Goal: Information Seeking & Learning: Get advice/opinions

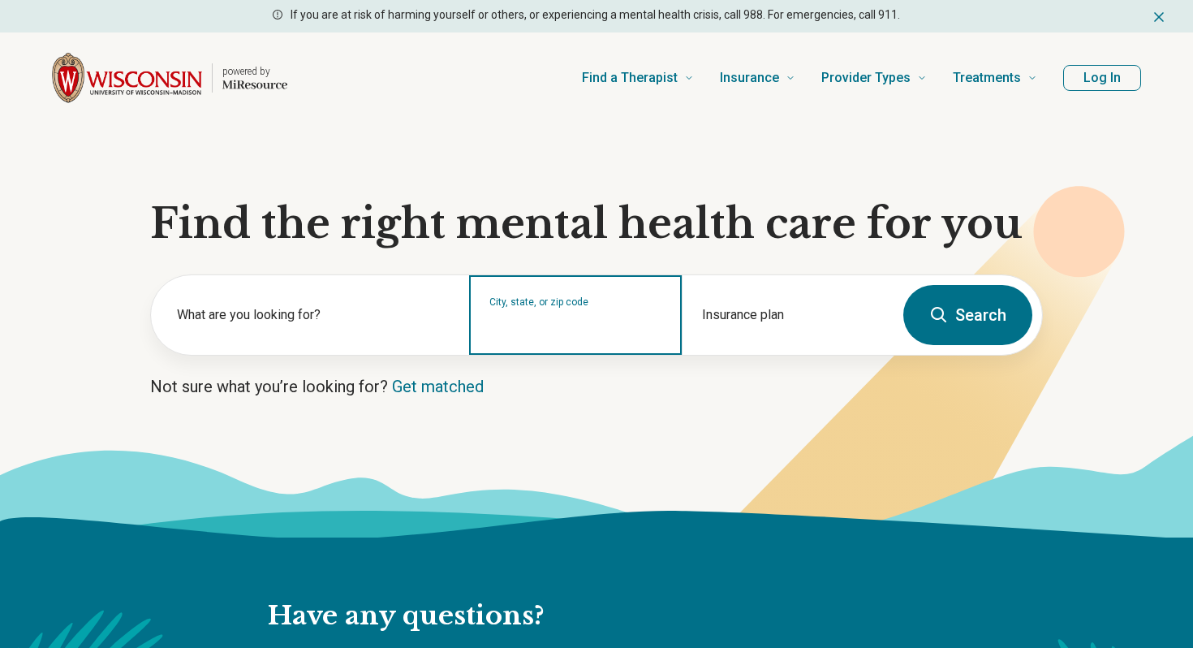
click at [522, 321] on input "City, state, or zip code" at bounding box center [575, 325] width 172 height 19
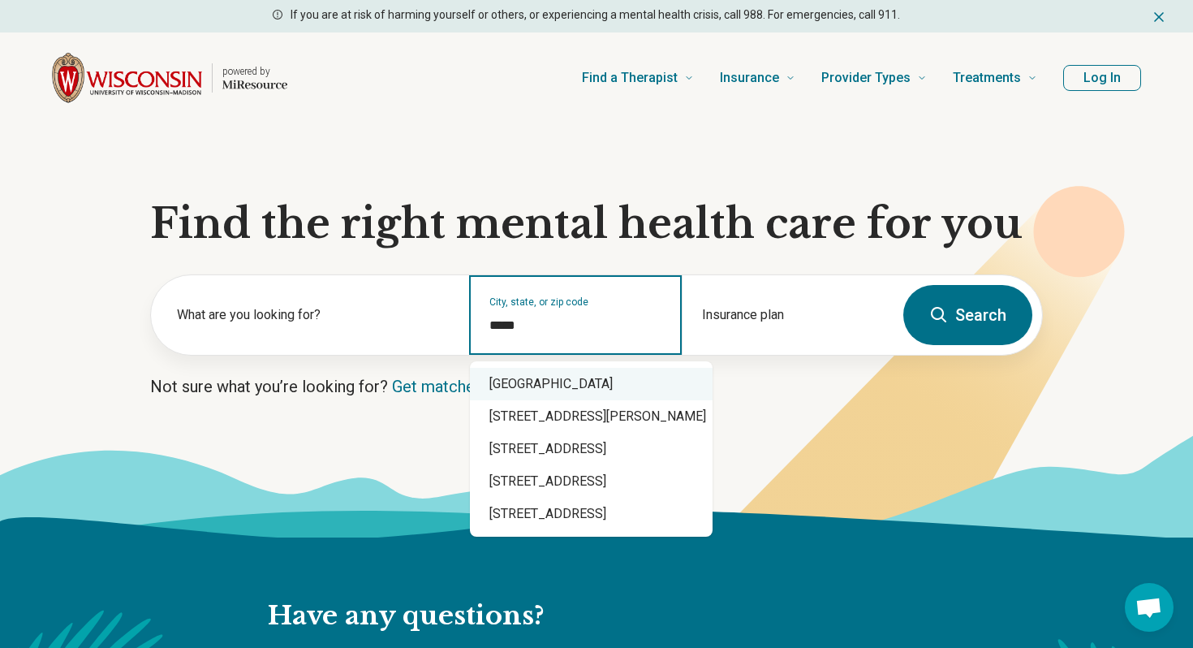
click at [538, 379] on div "Madison, WI 53703" at bounding box center [591, 384] width 243 height 32
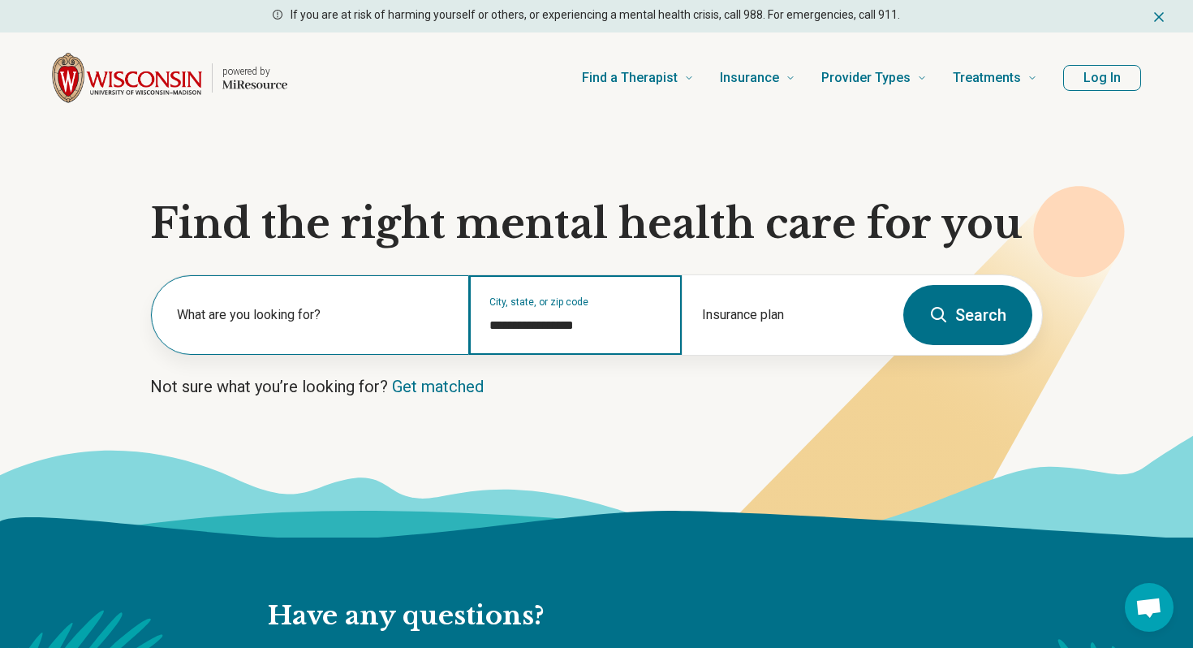
type input "**********"
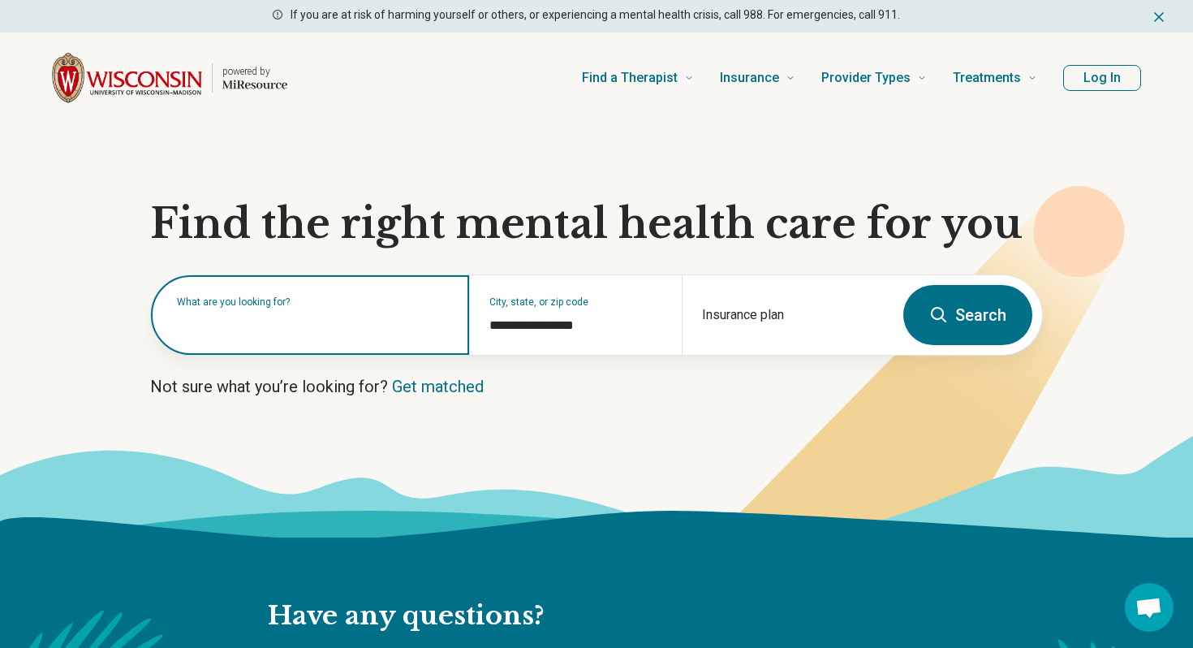
click at [340, 334] on div "What are you looking for?" at bounding box center [310, 315] width 318 height 80
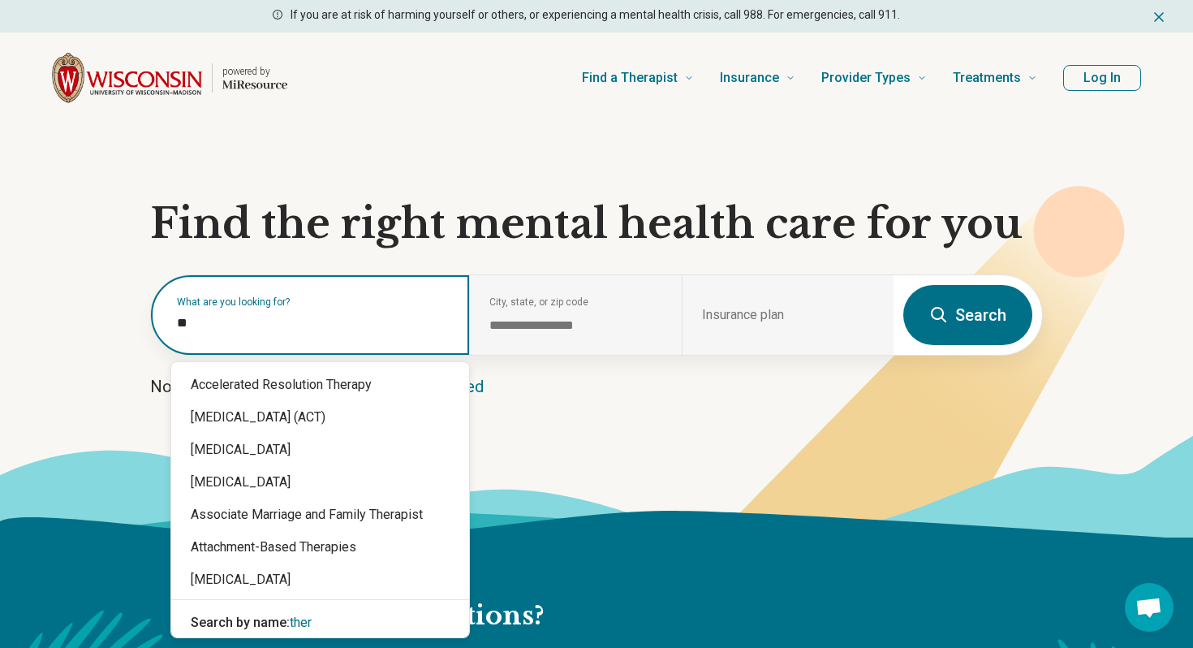
type input "*"
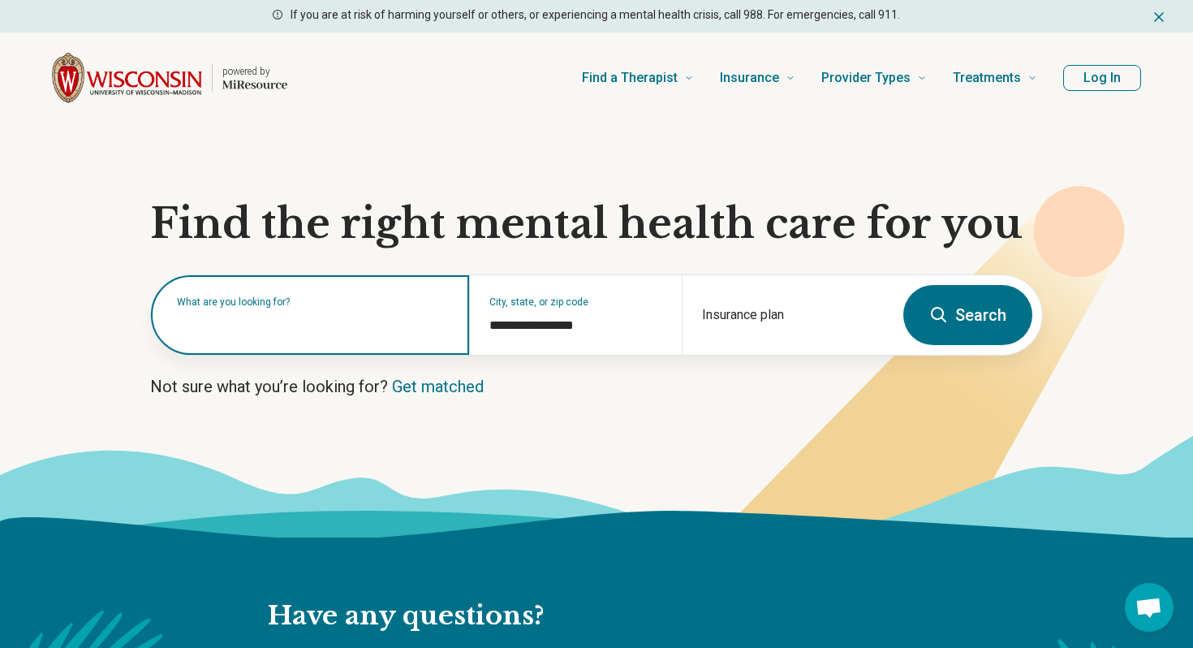
click at [251, 321] on input "text" at bounding box center [313, 322] width 273 height 19
type input "*"
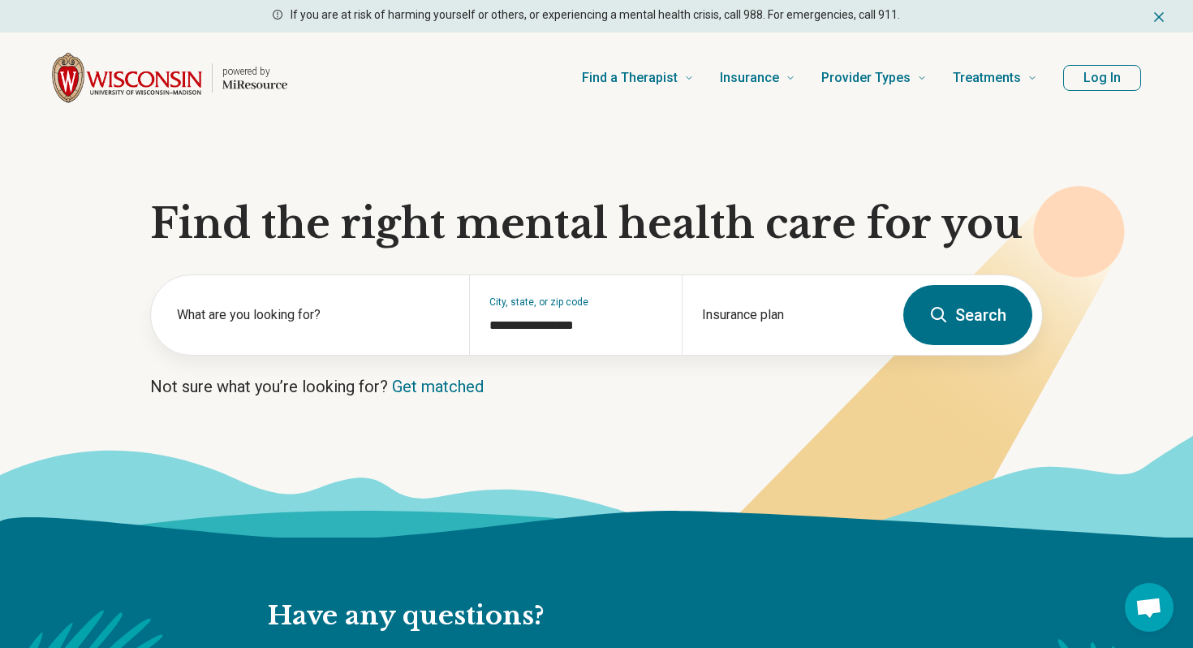
click at [937, 308] on icon at bounding box center [938, 314] width 19 height 19
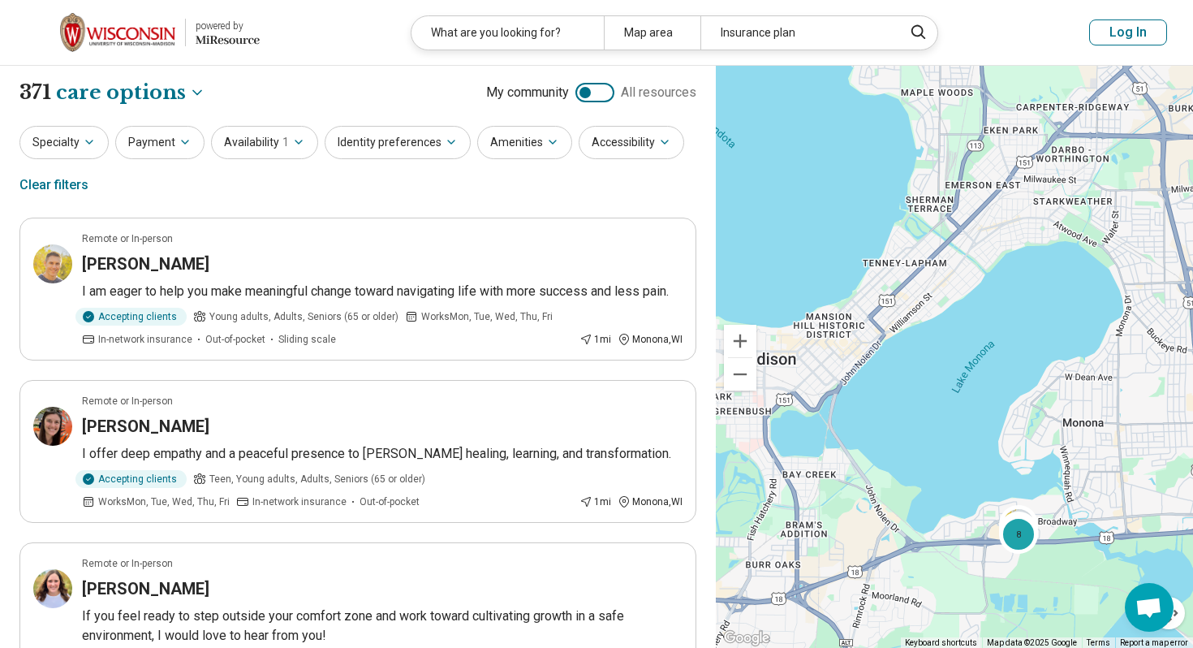
drag, startPoint x: 901, startPoint y: 390, endPoint x: 922, endPoint y: 500, distance: 112.4
click at [923, 500] on div "8" at bounding box center [954, 357] width 477 height 583
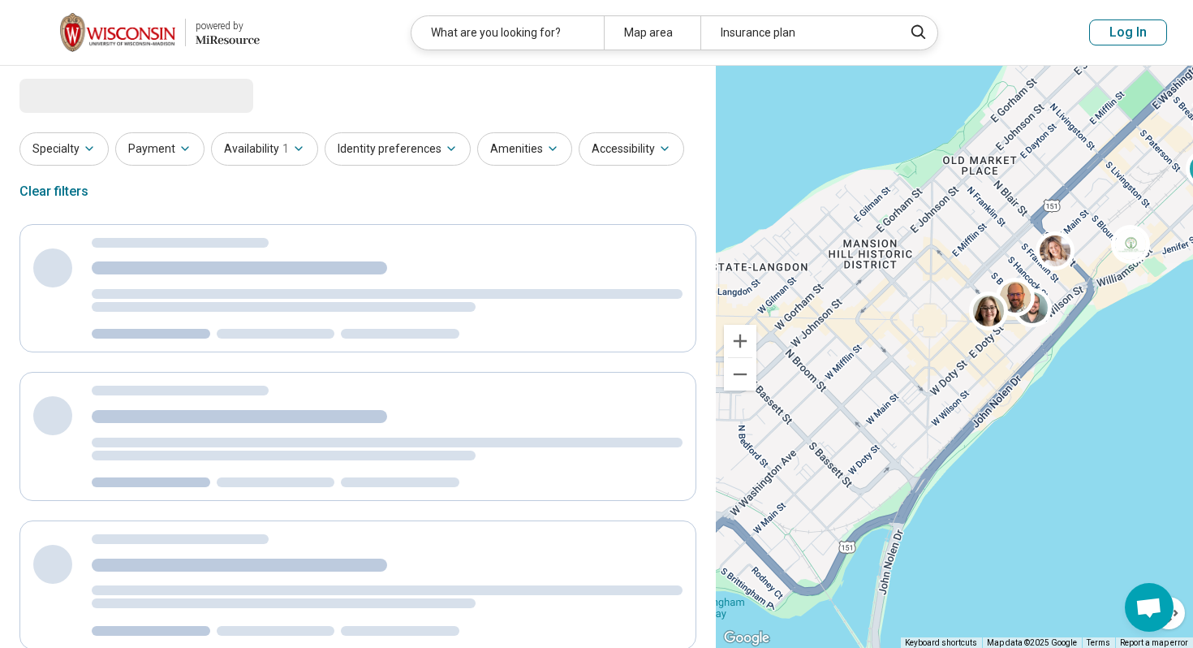
drag, startPoint x: 836, startPoint y: 379, endPoint x: 1112, endPoint y: 383, distance: 276.0
click at [1112, 384] on div "5" at bounding box center [954, 357] width 477 height 583
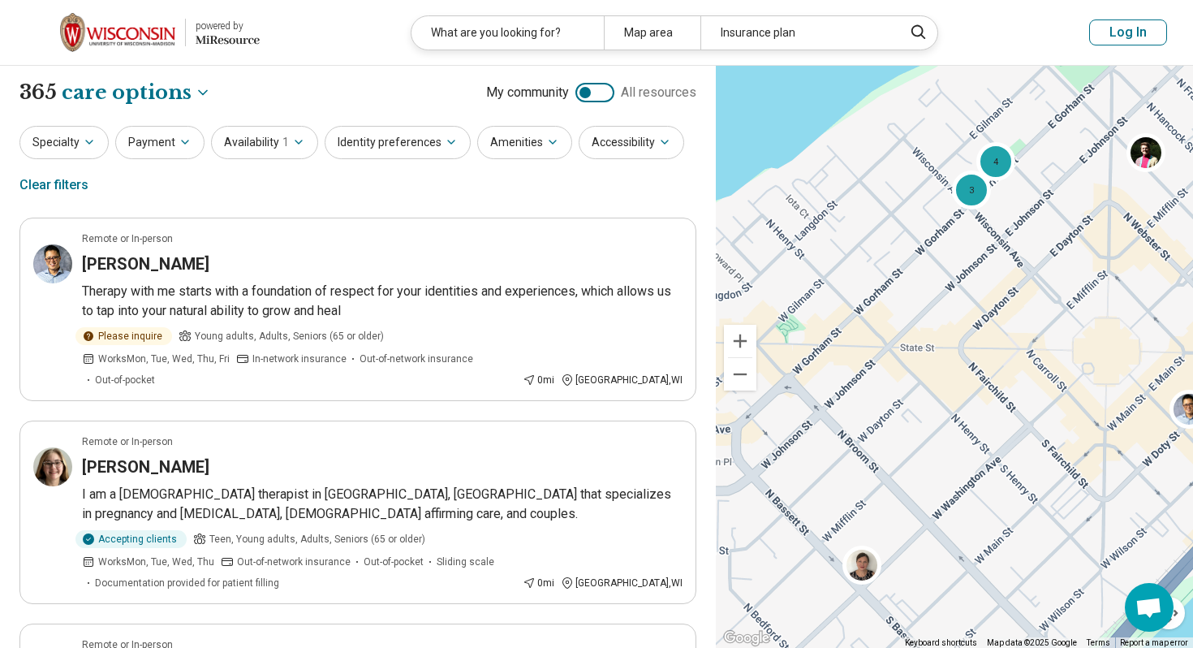
drag, startPoint x: 936, startPoint y: 258, endPoint x: 1049, endPoint y: 249, distance: 113.2
click at [1049, 249] on div "3 4" at bounding box center [954, 357] width 477 height 583
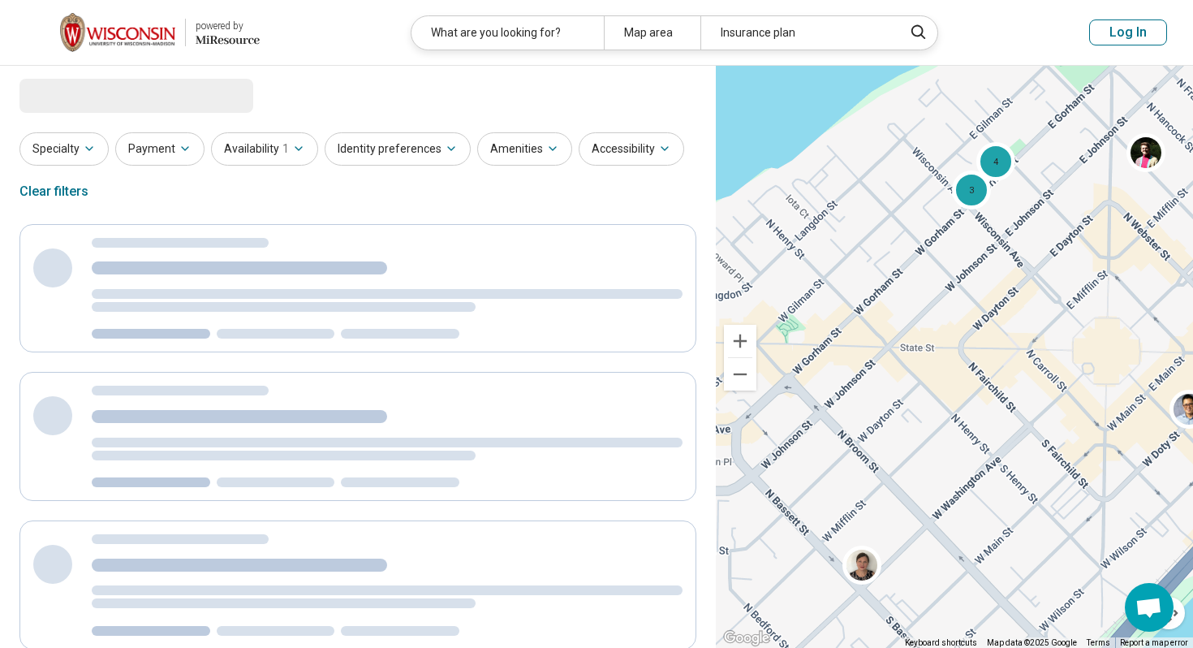
select select "***"
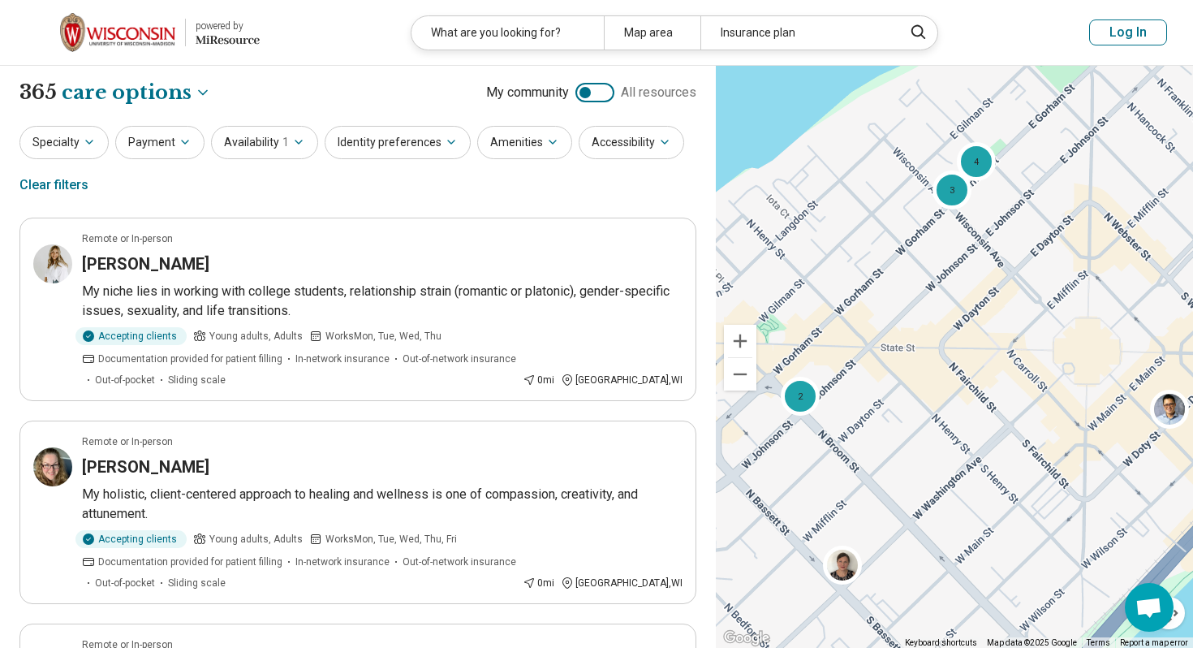
drag, startPoint x: 976, startPoint y: 272, endPoint x: 958, endPoint y: 274, distance: 18.7
click at [957, 274] on div "2 3 4" at bounding box center [954, 357] width 477 height 583
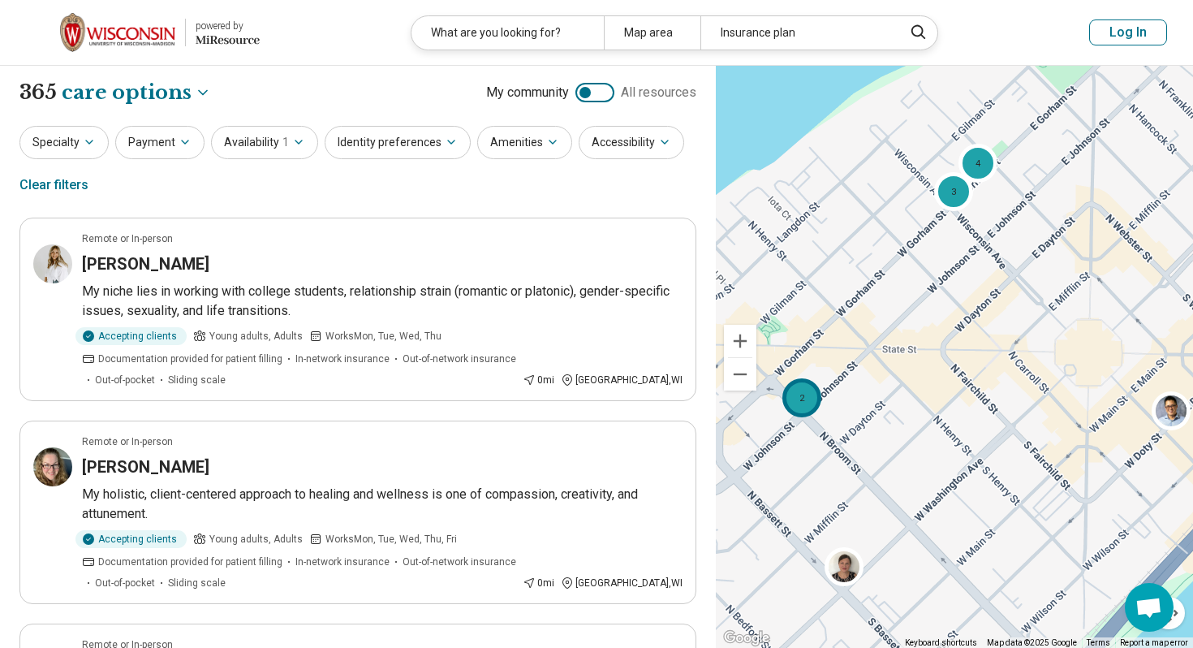
click at [812, 404] on div "2" at bounding box center [801, 397] width 39 height 39
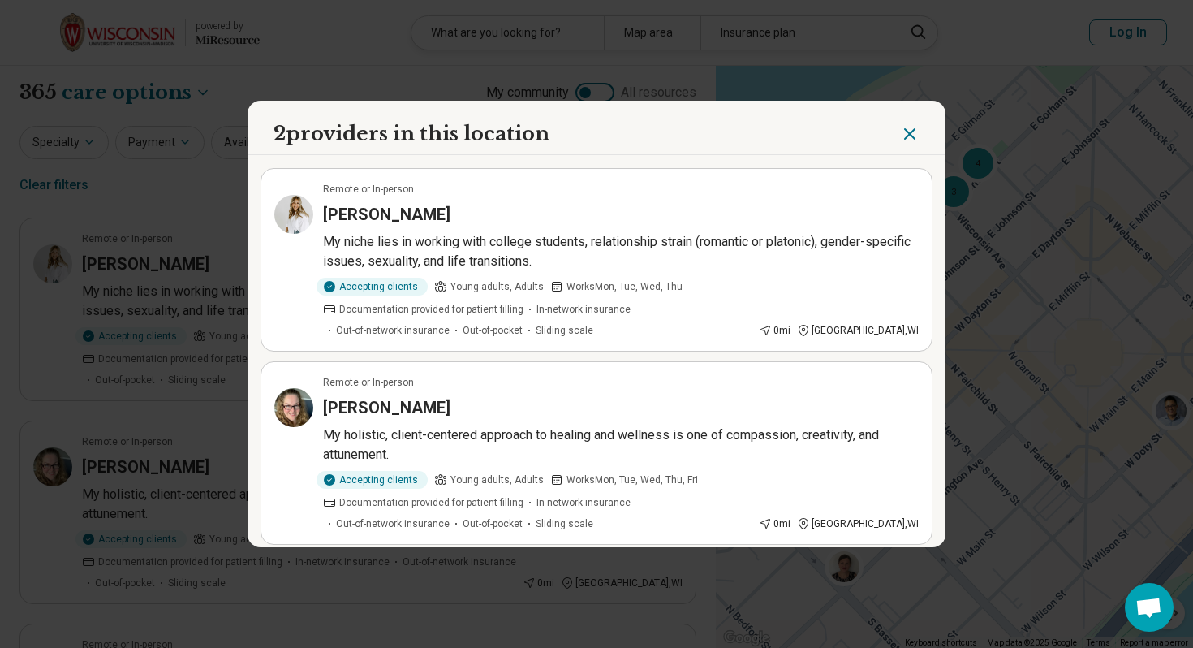
scroll to position [10, 0]
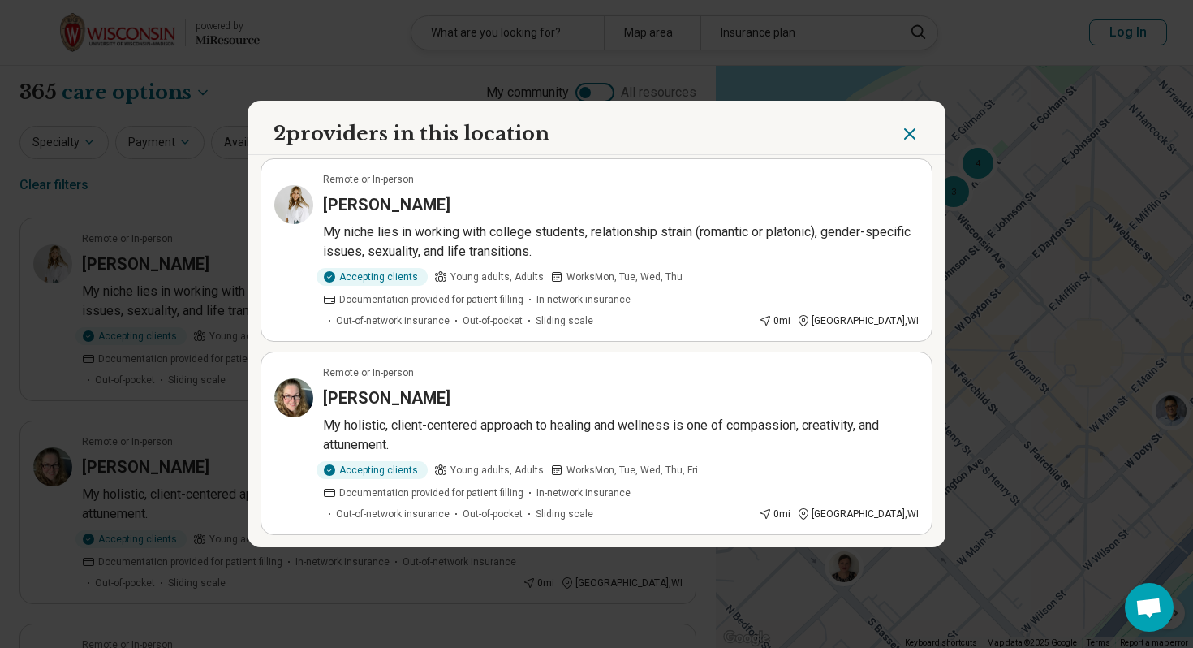
click at [371, 196] on h3 "Victoria Lewis" at bounding box center [386, 204] width 127 height 23
click at [911, 125] on icon "Close" at bounding box center [909, 133] width 19 height 19
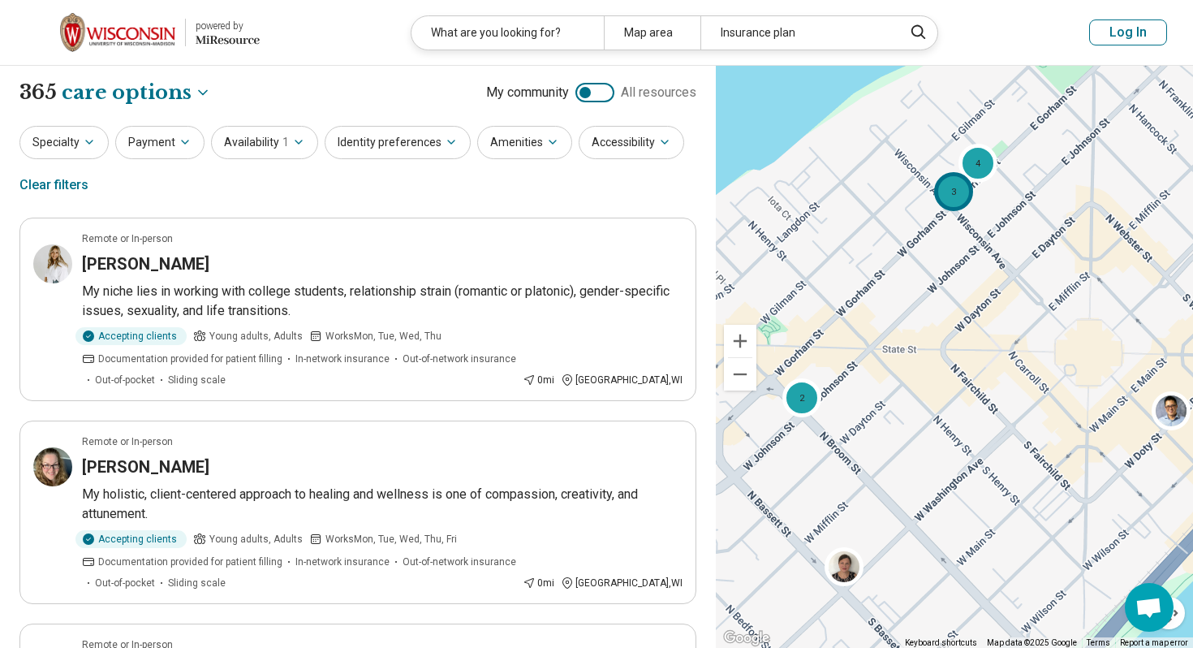
click at [956, 200] on div "3" at bounding box center [953, 191] width 39 height 39
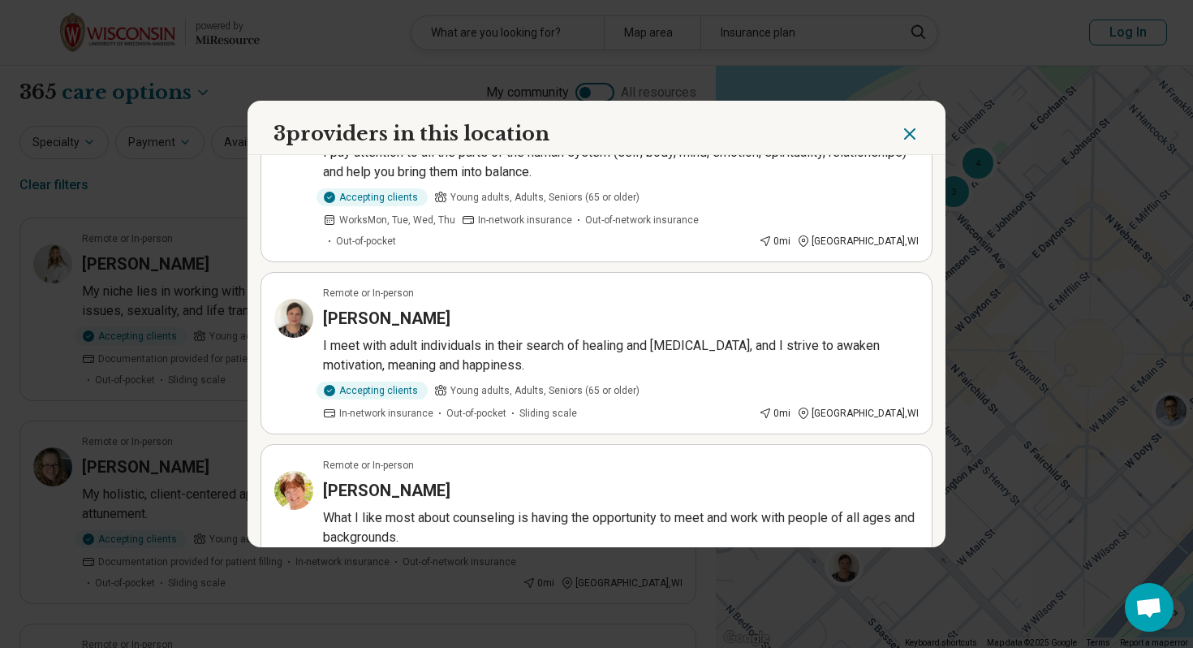
scroll to position [123, 0]
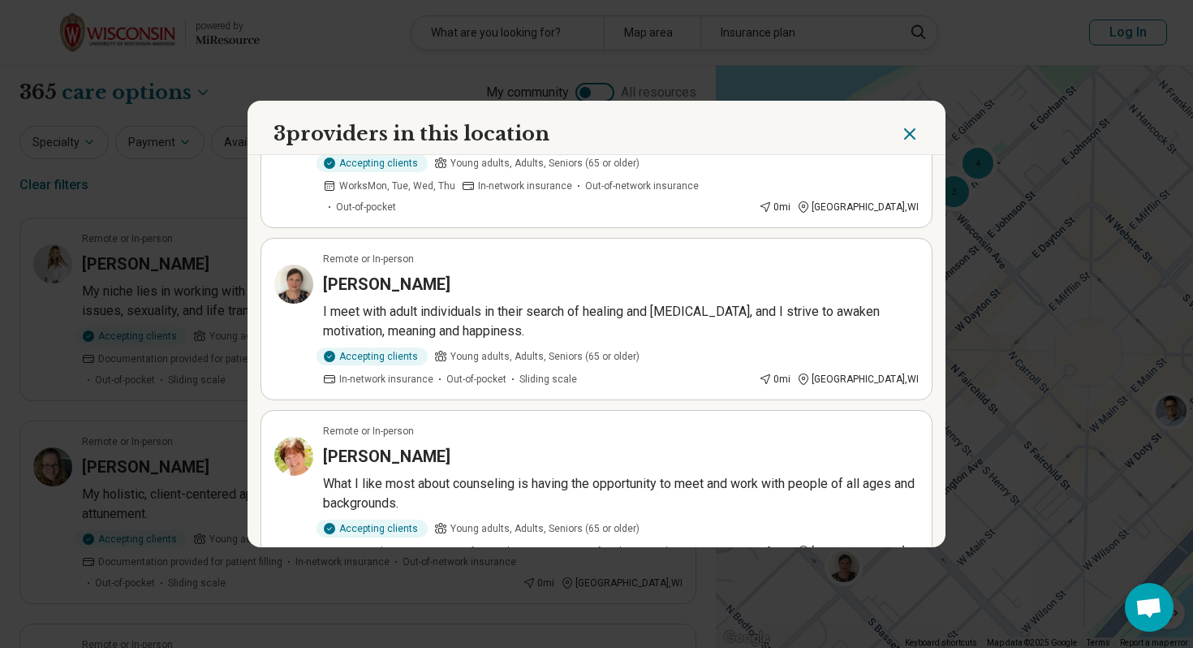
click at [935, 119] on header "3 providers in this location" at bounding box center [597, 128] width 698 height 54
click at [933, 128] on header "3 providers in this location" at bounding box center [597, 128] width 698 height 54
click at [918, 130] on icon "Close" at bounding box center [909, 133] width 19 height 19
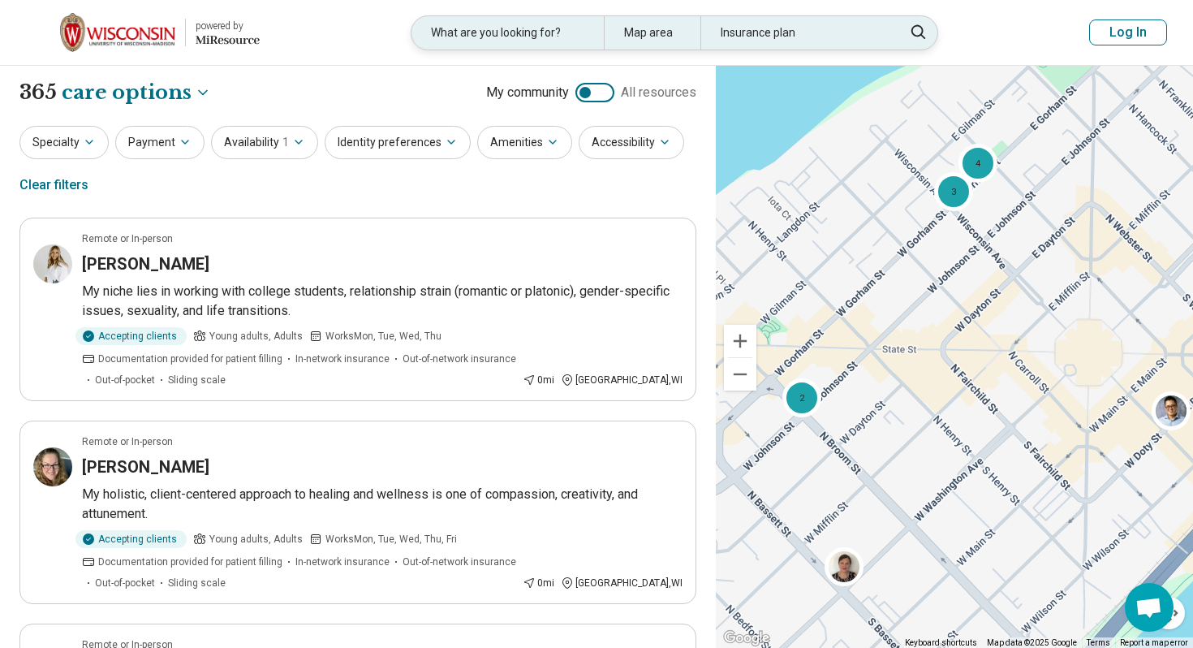
click at [791, 37] on div "Insurance plan" at bounding box center [796, 32] width 192 height 33
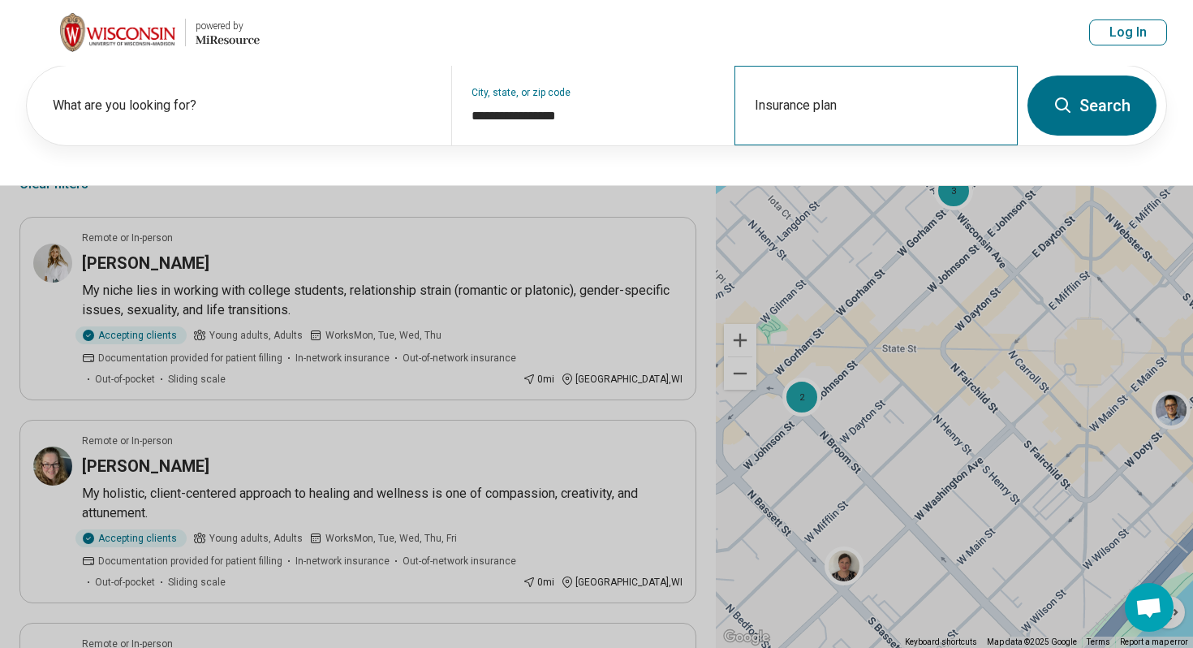
click at [776, 107] on div "Insurance plan" at bounding box center [876, 106] width 283 height 80
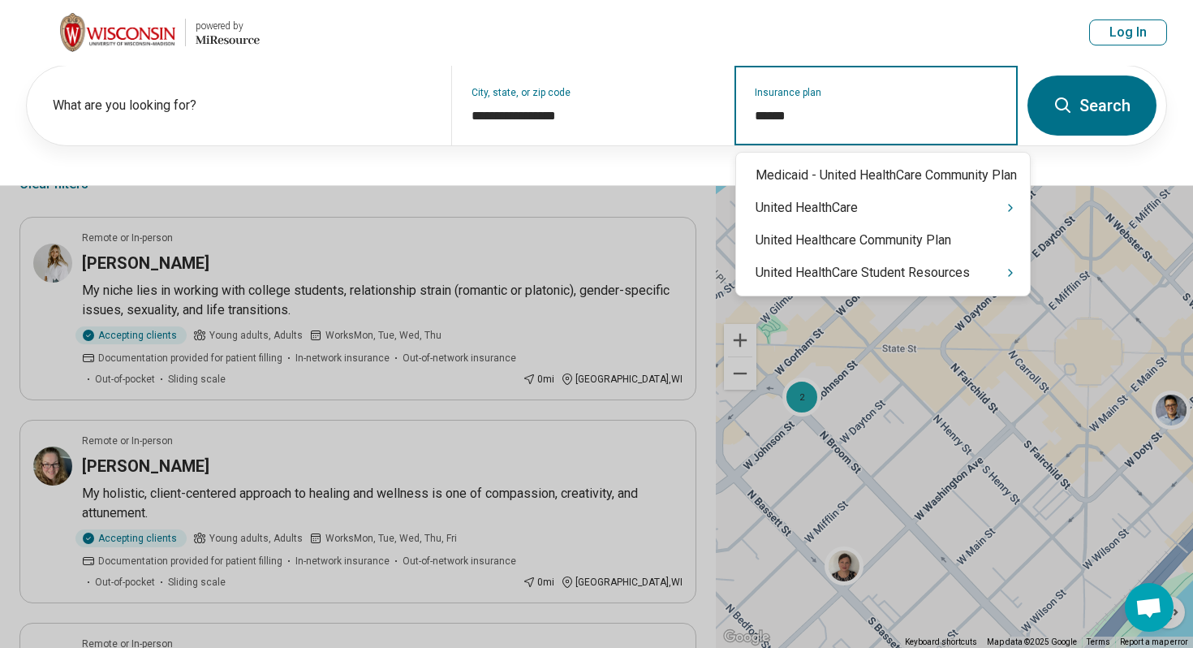
type input "******"
click at [863, 213] on div "United HealthCare" at bounding box center [883, 208] width 294 height 32
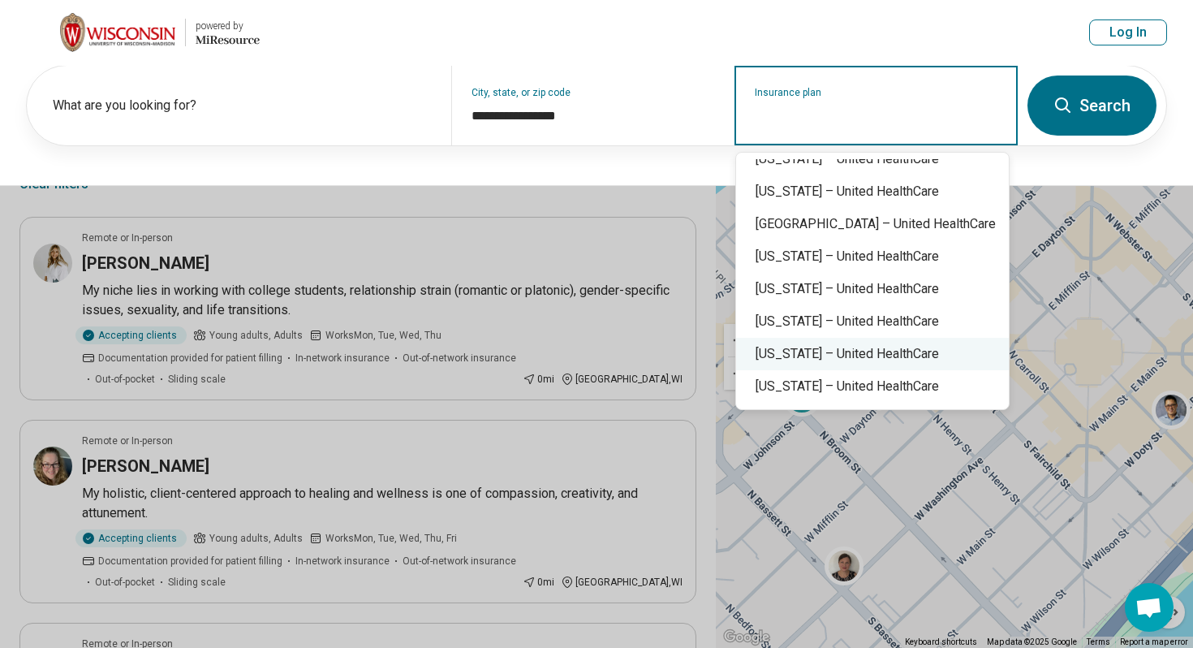
scroll to position [0, 0]
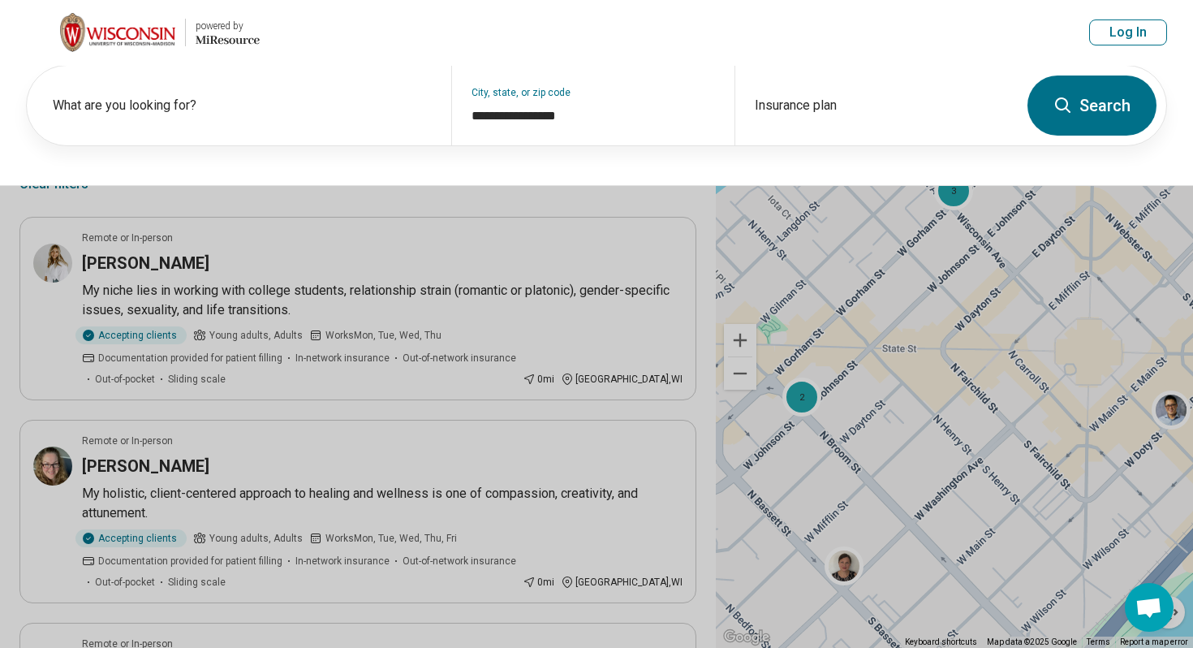
click at [700, 51] on header "powered by Miresource logo What are you looking for? Map area Insurance plan Lo…" at bounding box center [596, 33] width 1193 height 66
click at [777, 104] on div "Insurance plan" at bounding box center [876, 106] width 283 height 80
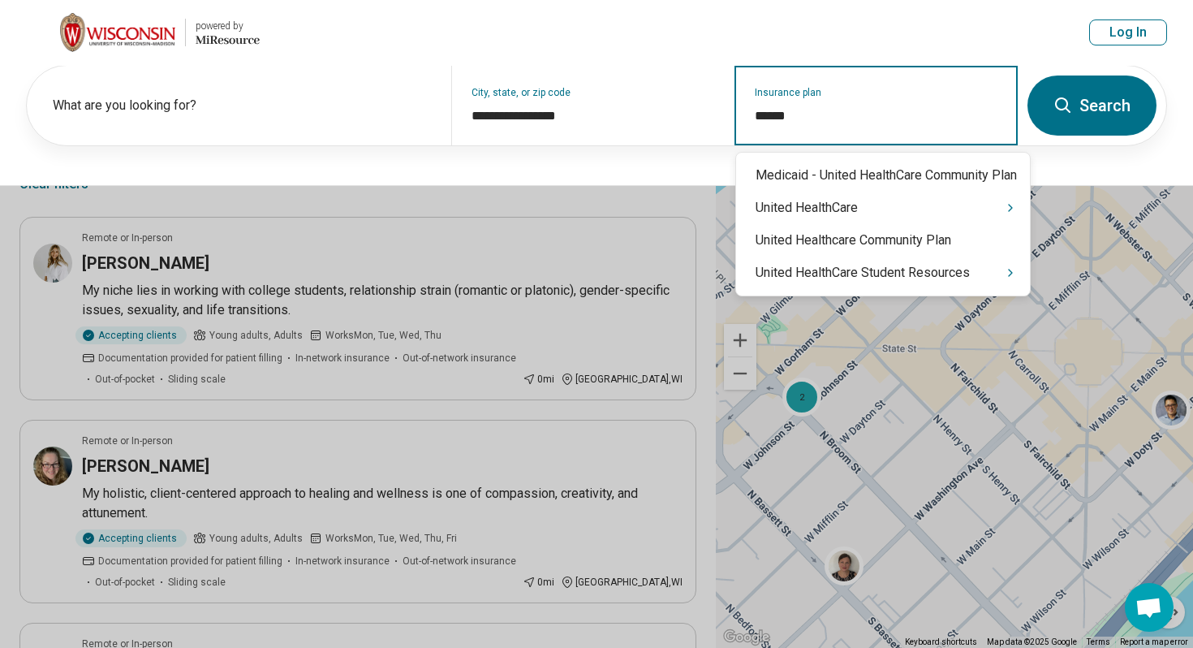
type input "******"
click at [879, 204] on div "United HealthCare" at bounding box center [883, 208] width 294 height 32
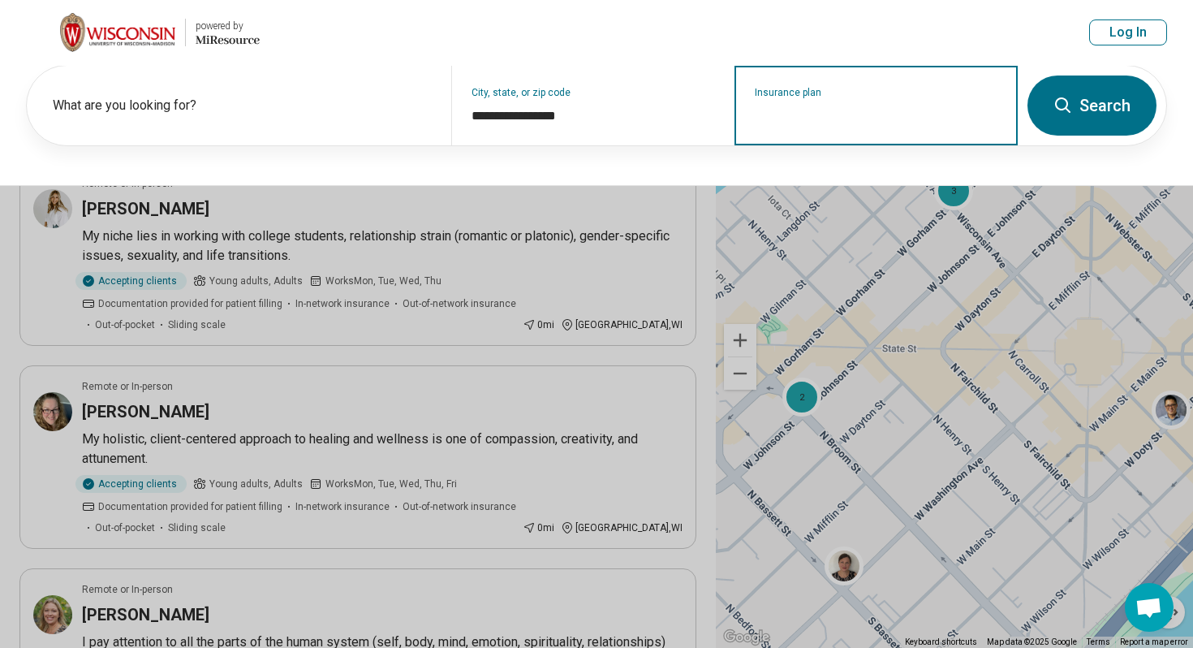
scroll to position [59, 0]
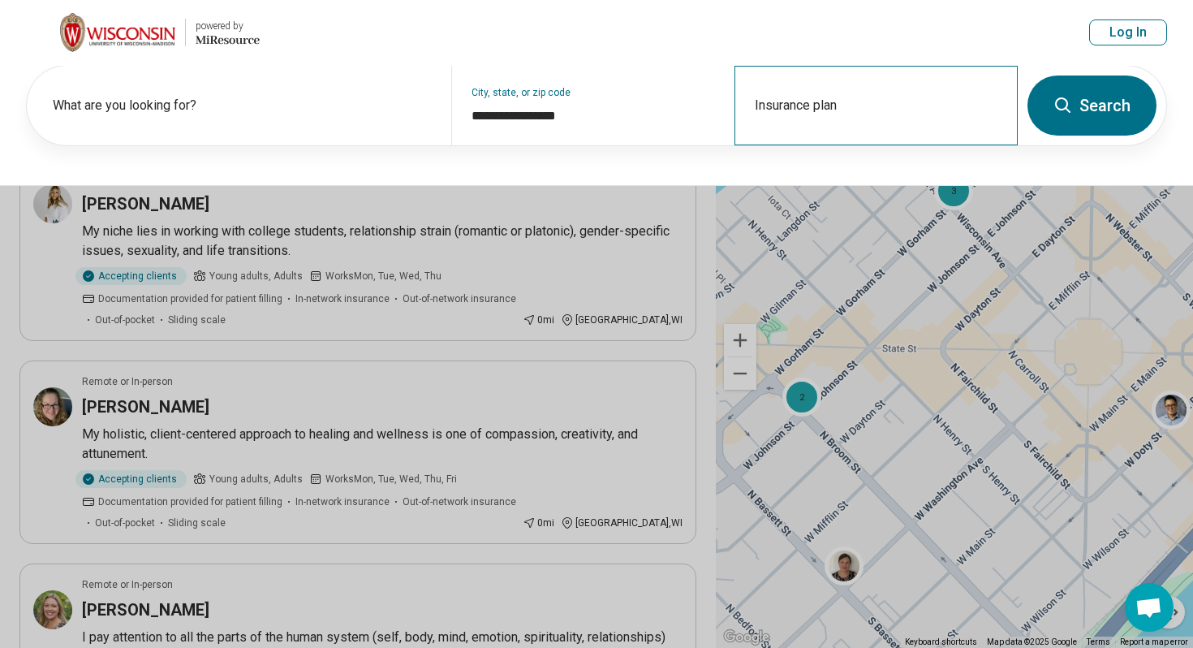
click at [797, 132] on div "Insurance plan" at bounding box center [876, 106] width 283 height 80
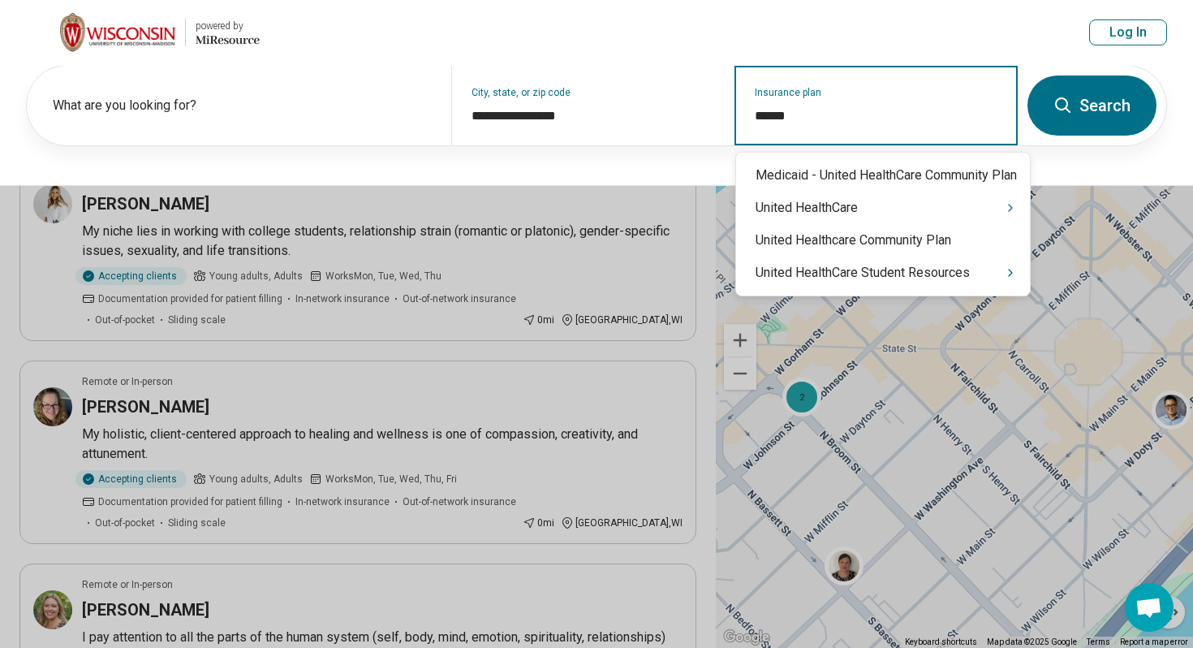
type input "******"
click at [838, 219] on div "United HealthCare" at bounding box center [883, 208] width 294 height 32
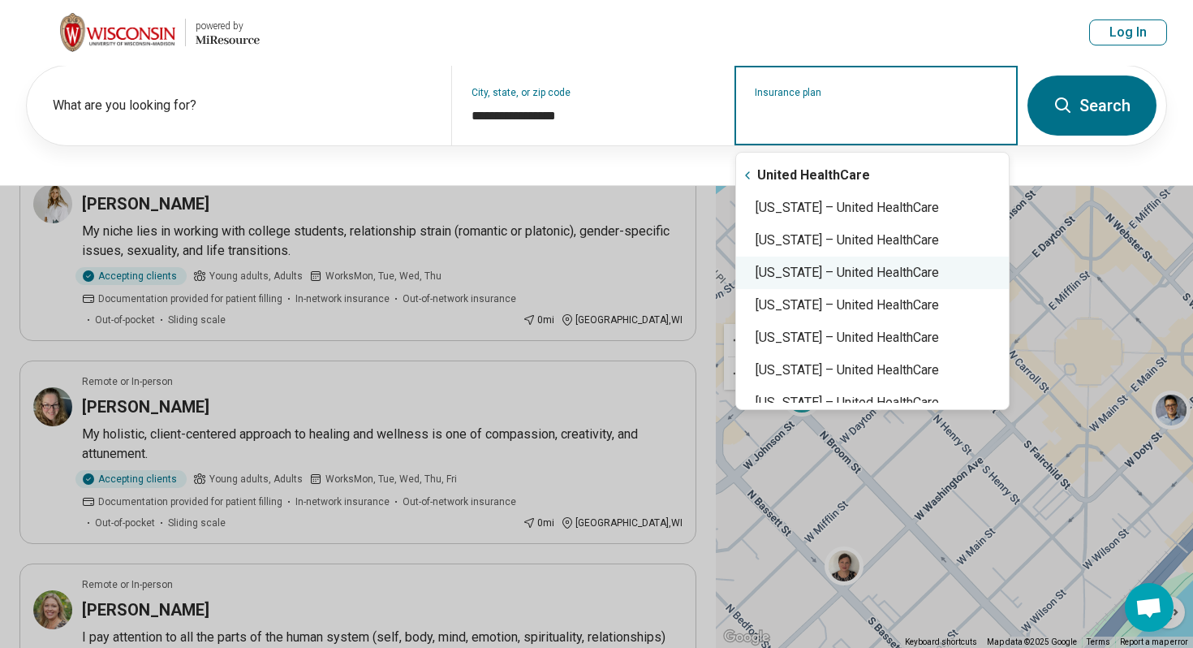
click at [815, 280] on div "California – United HealthCare" at bounding box center [872, 272] width 273 height 32
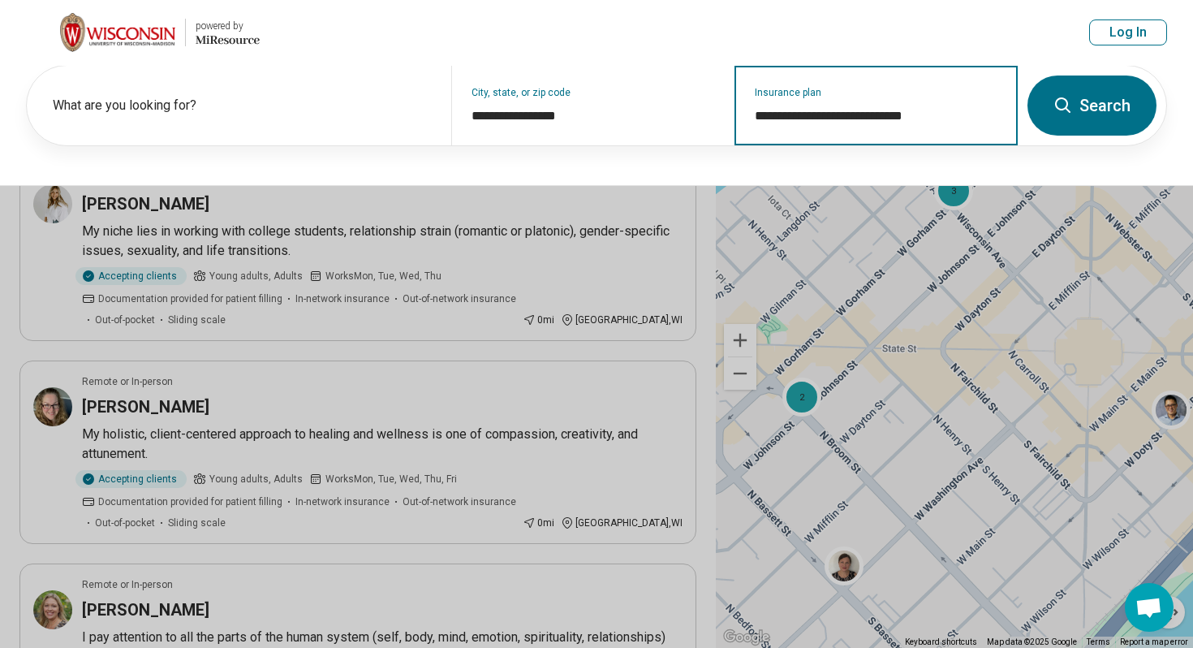
type input "**********"
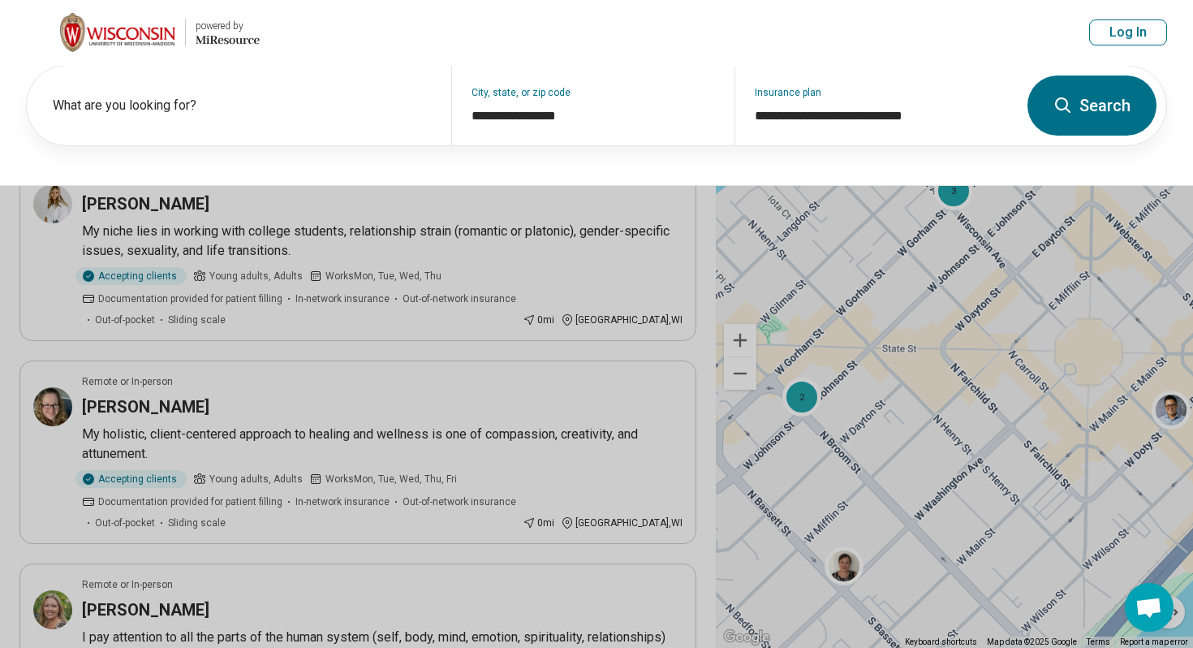
click at [1074, 97] on button "Search" at bounding box center [1092, 105] width 129 height 60
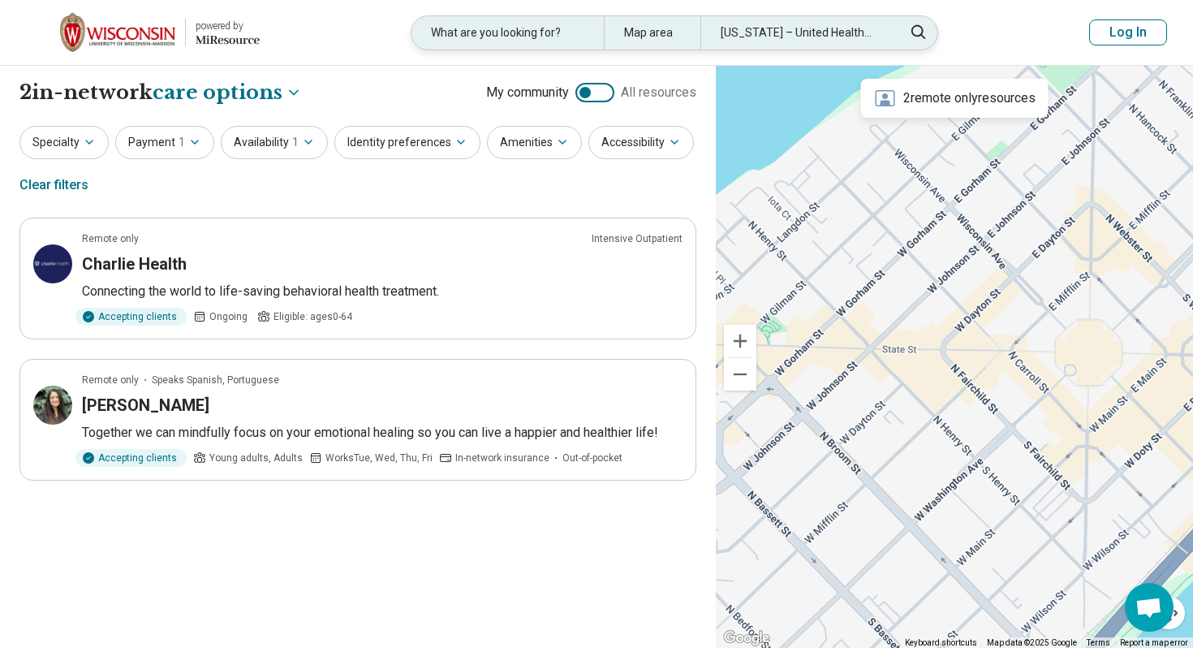
click at [821, 23] on div "California – United HealthCare" at bounding box center [796, 32] width 192 height 33
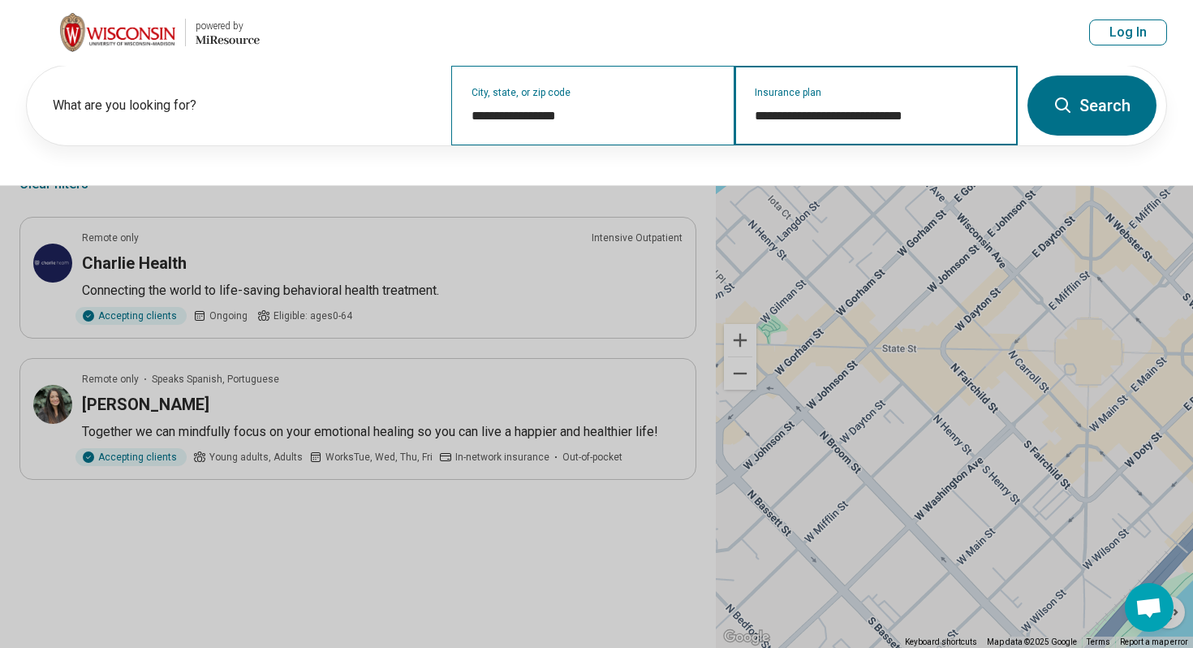
drag, startPoint x: 944, startPoint y: 117, endPoint x: 683, endPoint y: 97, distance: 261.3
click at [681, 97] on div "**********" at bounding box center [522, 106] width 991 height 80
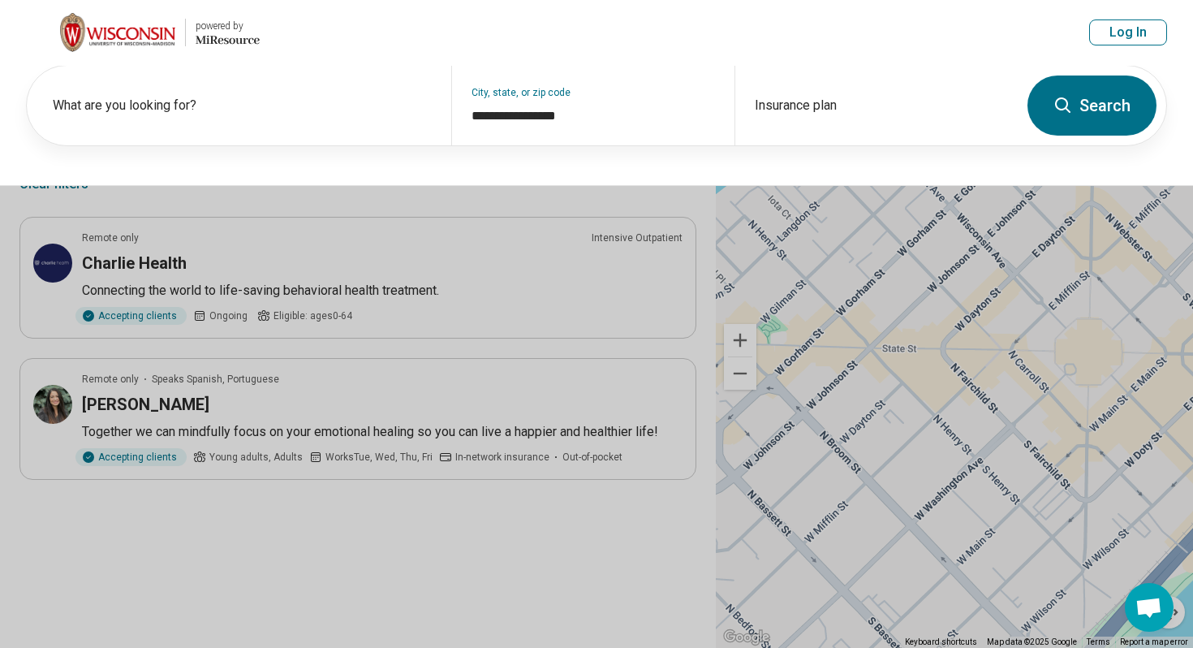
click at [1109, 116] on button "Search" at bounding box center [1092, 105] width 129 height 60
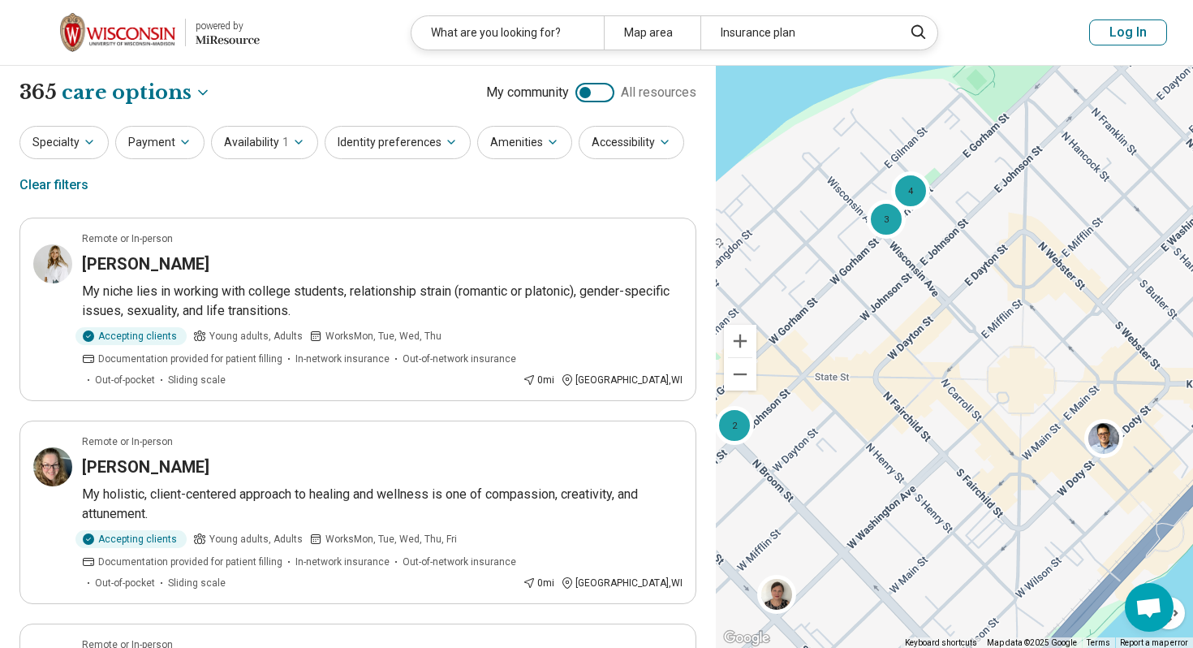
drag, startPoint x: 861, startPoint y: 233, endPoint x: 791, endPoint y: 261, distance: 75.1
click at [791, 261] on div "2 3 4" at bounding box center [954, 357] width 477 height 583
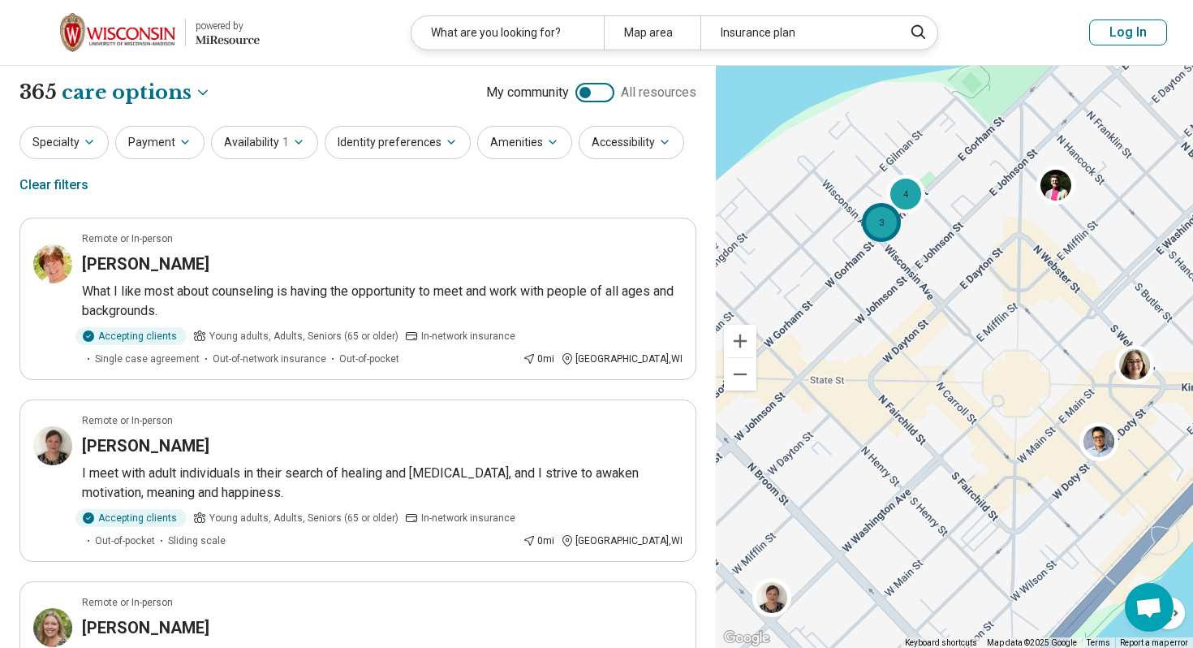
click at [876, 230] on div "3" at bounding box center [881, 222] width 39 height 39
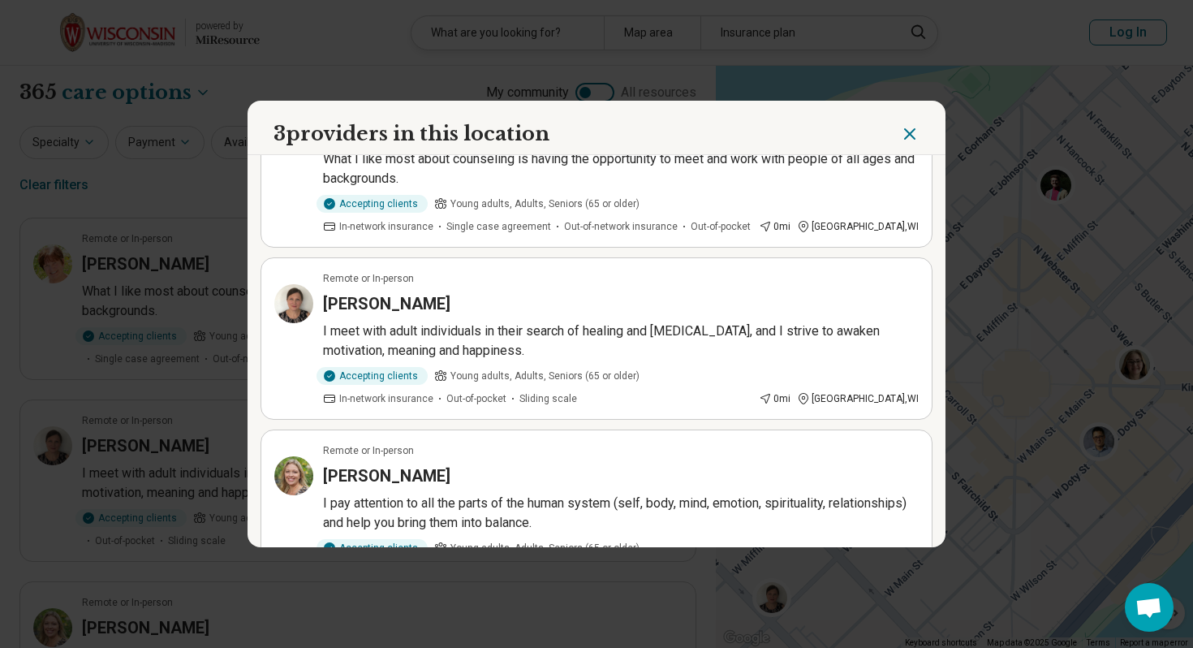
scroll to position [140, 0]
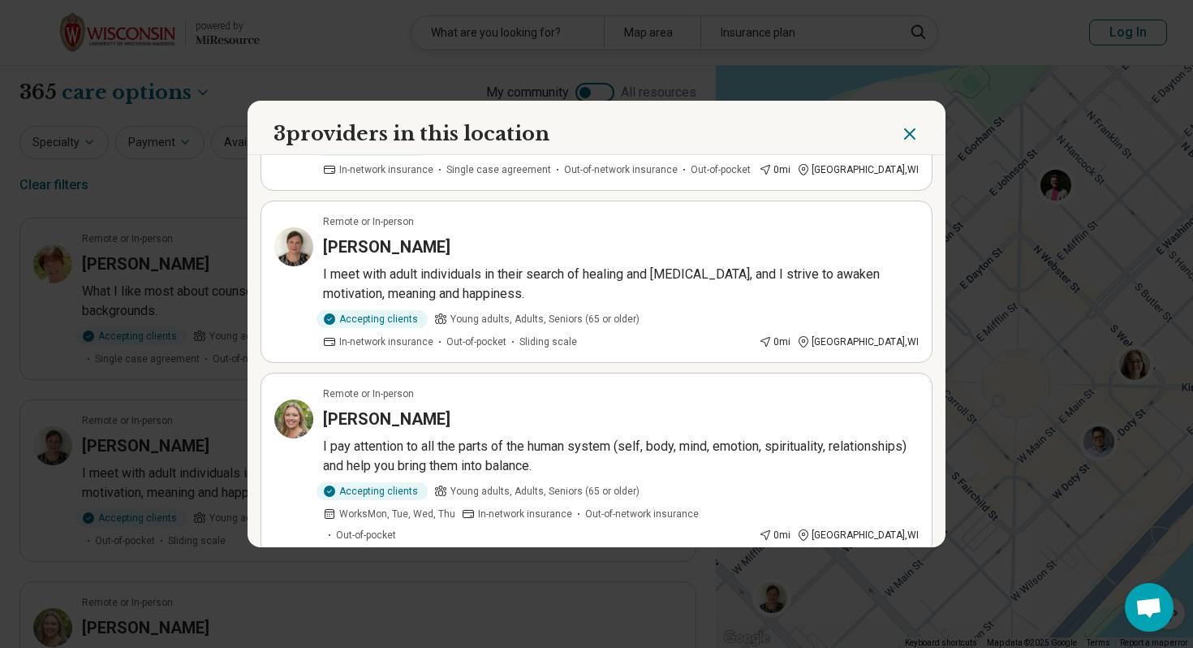
click at [922, 135] on header "3 providers in this location" at bounding box center [597, 128] width 698 height 54
click at [907, 131] on icon "Close" at bounding box center [910, 134] width 10 height 10
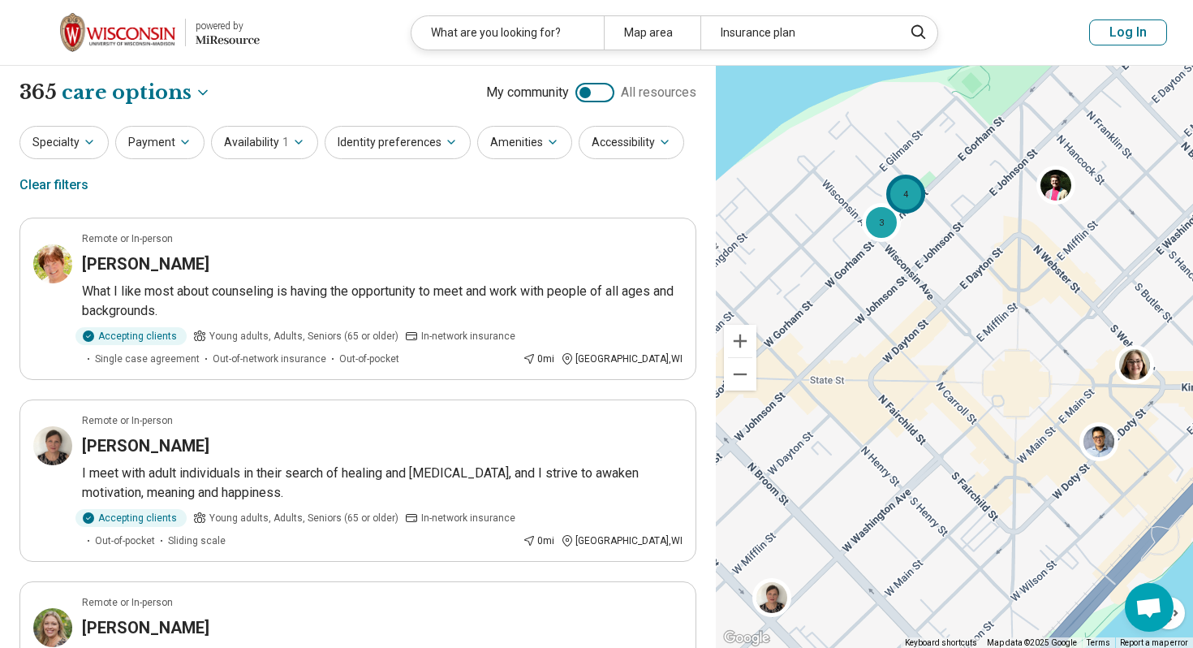
click at [907, 202] on div "4" at bounding box center [905, 193] width 39 height 39
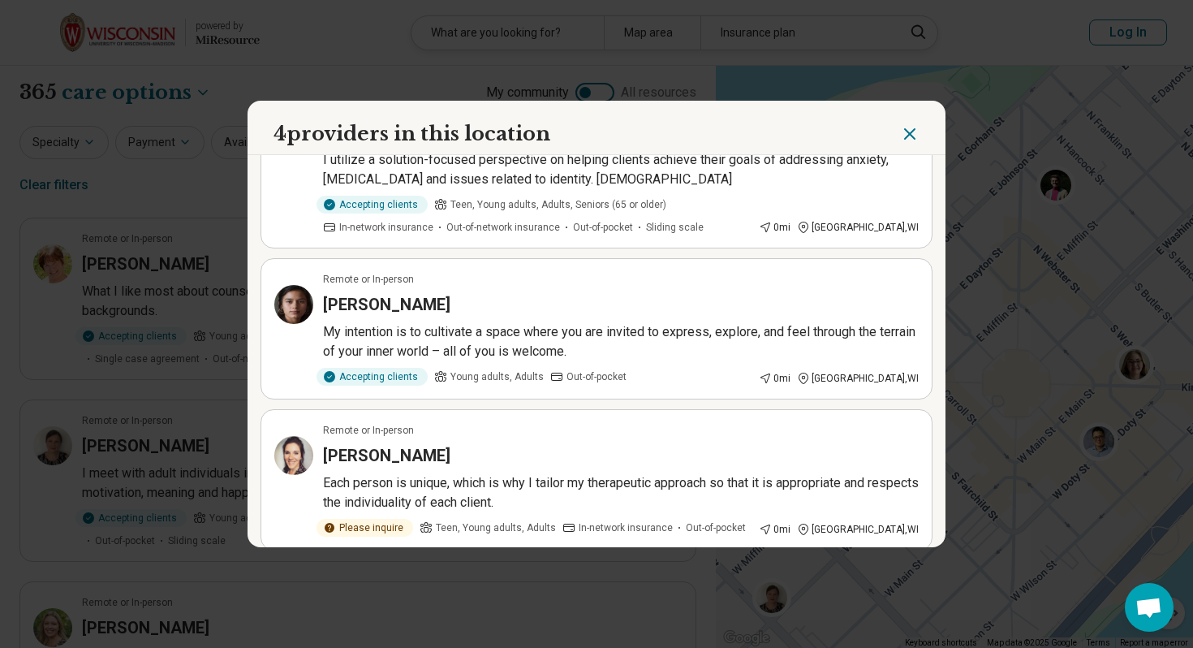
scroll to position [250, 0]
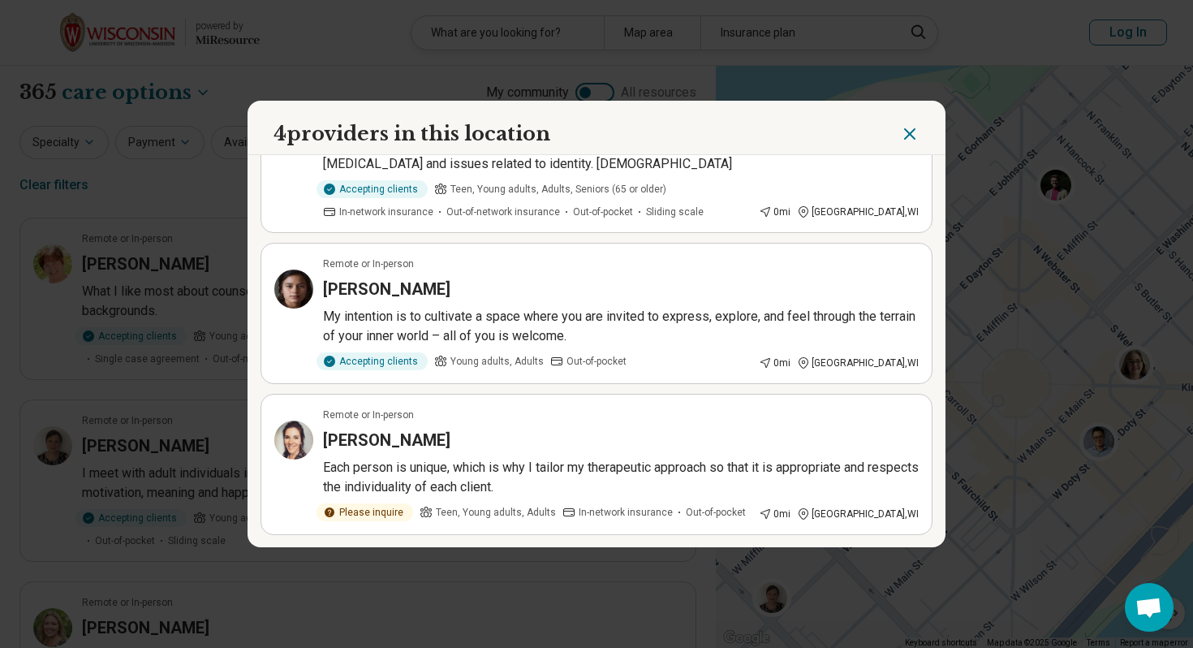
click at [914, 136] on icon "Close" at bounding box center [909, 133] width 19 height 19
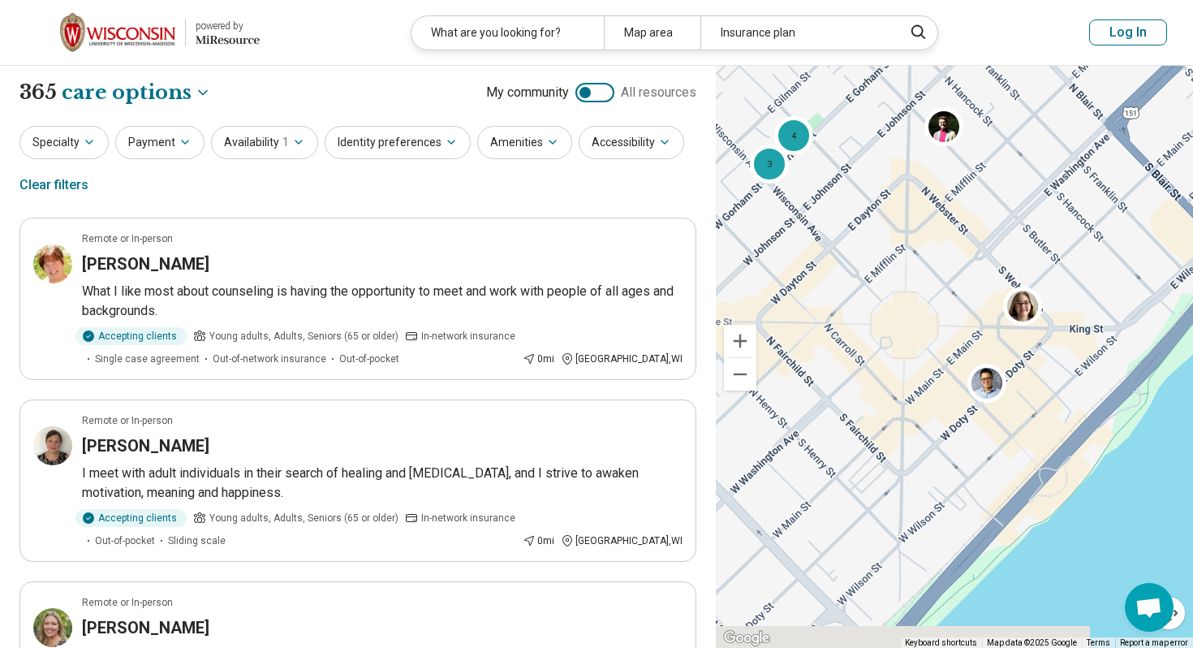
drag, startPoint x: 986, startPoint y: 373, endPoint x: 860, endPoint y: 301, distance: 144.7
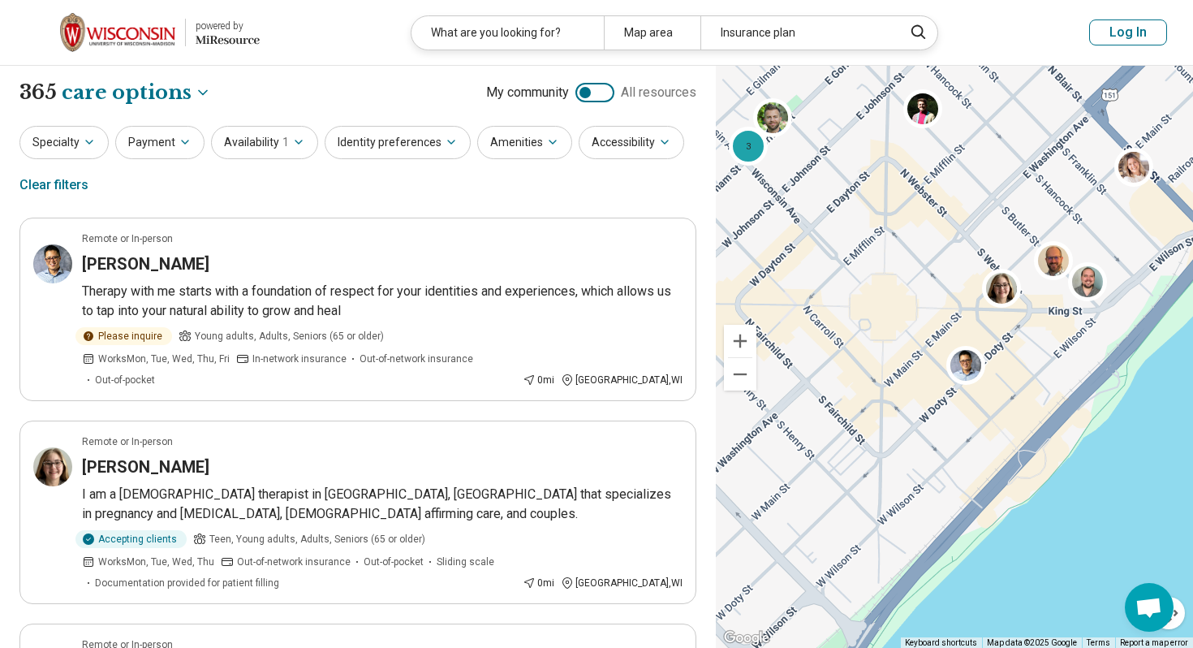
drag, startPoint x: 933, startPoint y: 262, endPoint x: 893, endPoint y: 263, distance: 40.6
click at [919, 262] on div "3" at bounding box center [954, 357] width 477 height 583
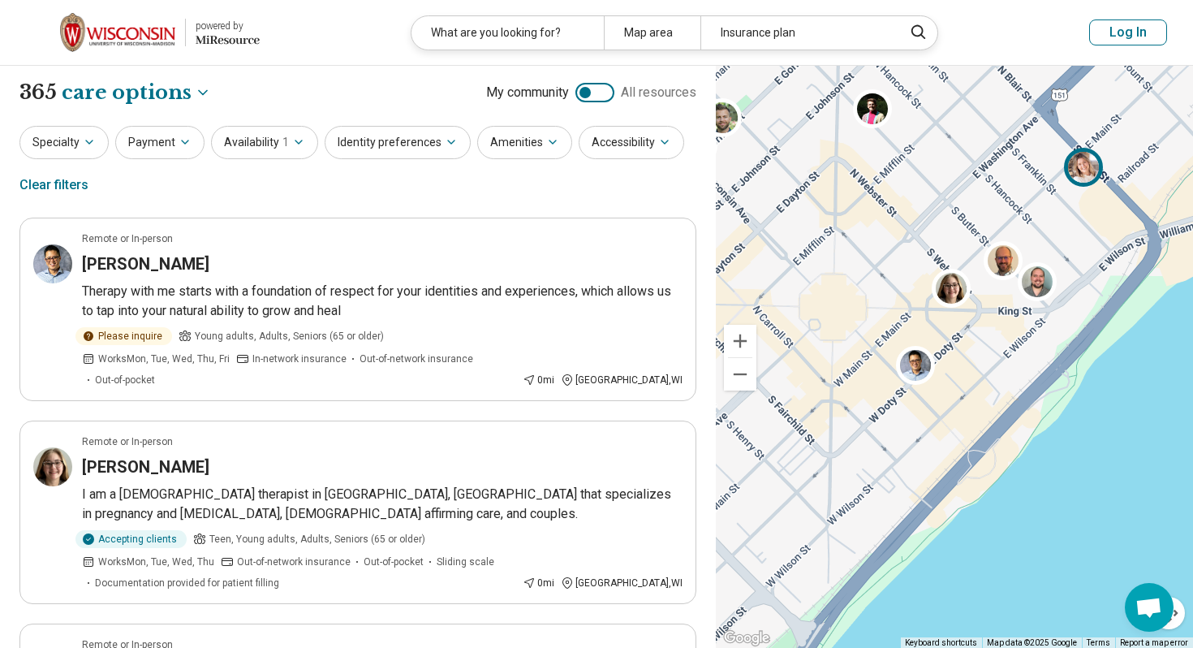
click at [1084, 174] on img at bounding box center [1083, 167] width 39 height 39
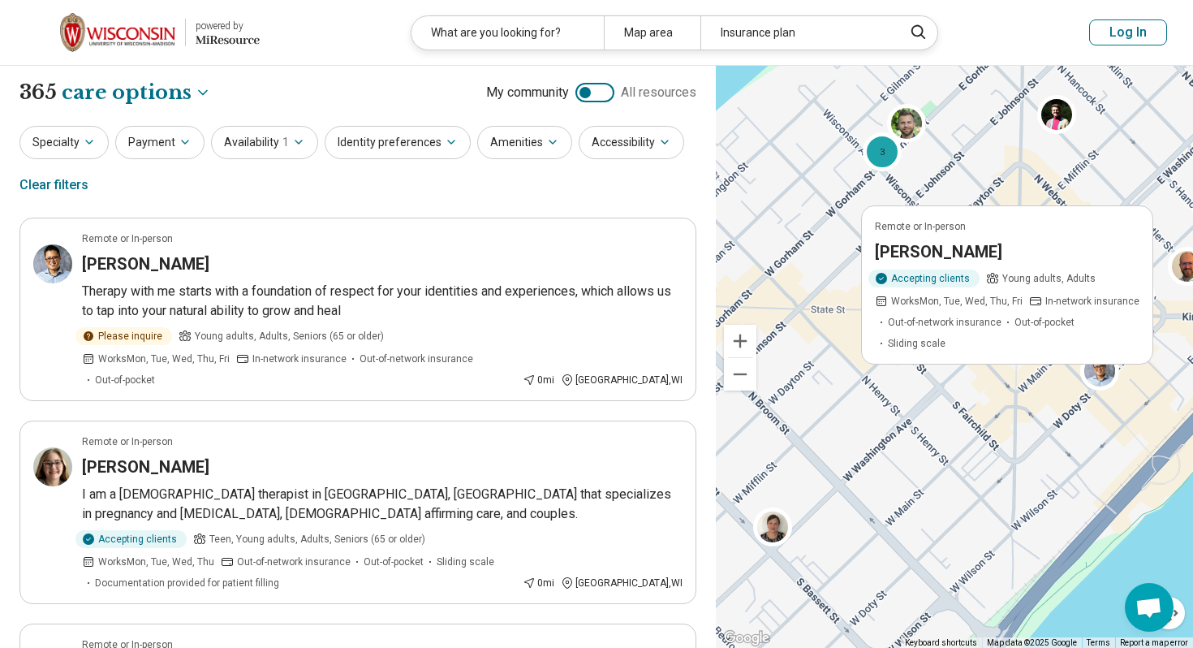
drag, startPoint x: 966, startPoint y: 183, endPoint x: 1153, endPoint y: 188, distance: 186.8
click at [1153, 188] on div "Remote or In-person Peggy Tomchek Accepting clients Young adults, Adults Works …" at bounding box center [954, 357] width 477 height 583
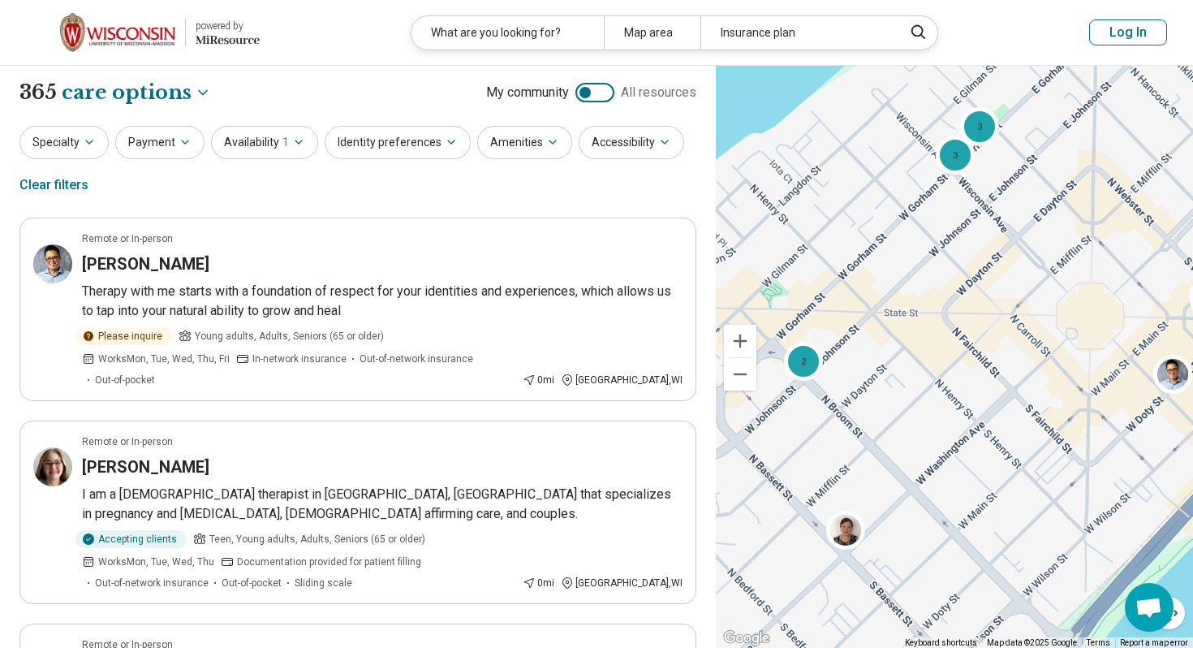
drag, startPoint x: 885, startPoint y: 285, endPoint x: 976, endPoint y: 303, distance: 93.4
click at [976, 303] on div "2 3 3" at bounding box center [954, 357] width 477 height 583
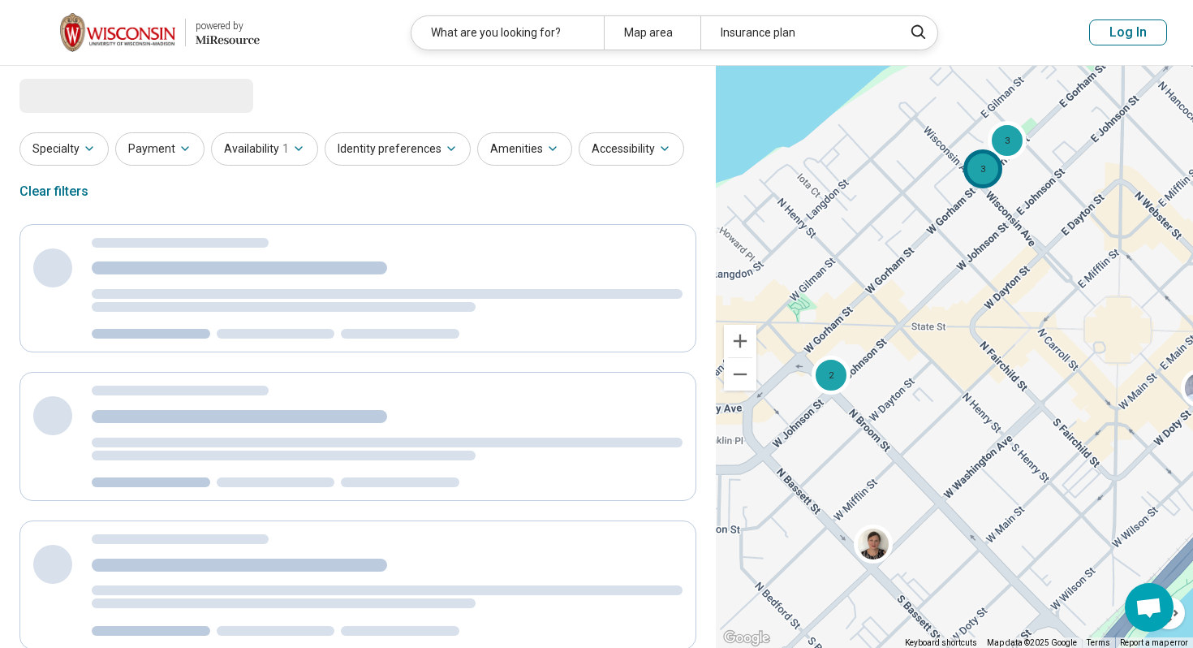
select select "***"
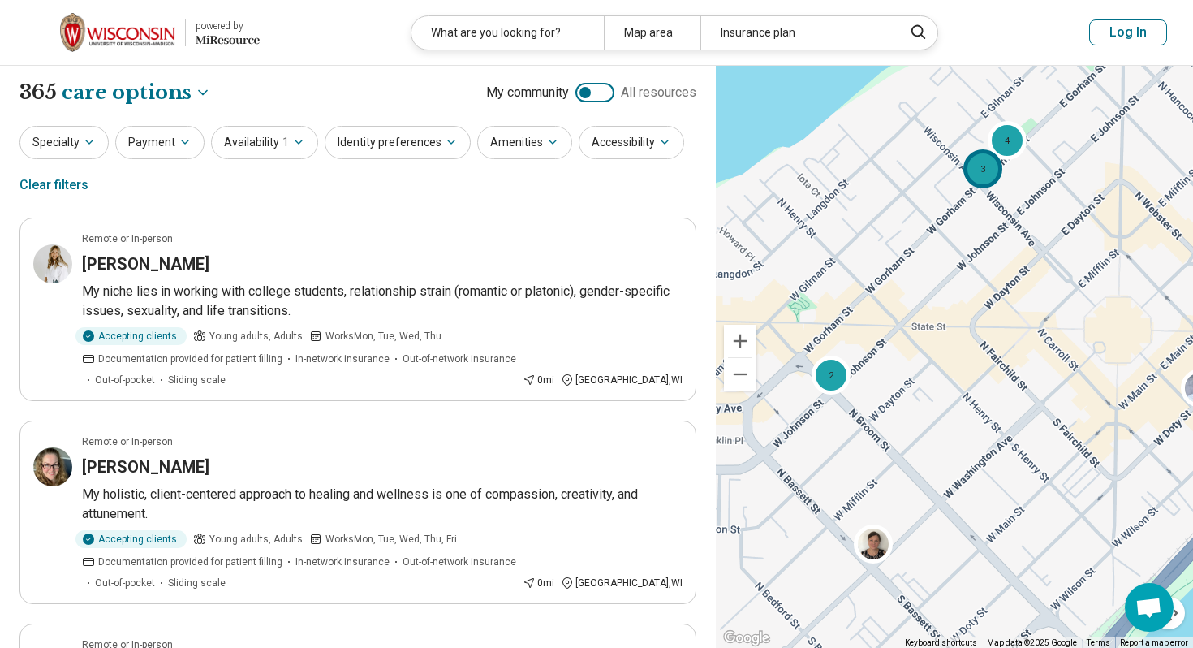
click at [984, 173] on div "3" at bounding box center [982, 168] width 39 height 39
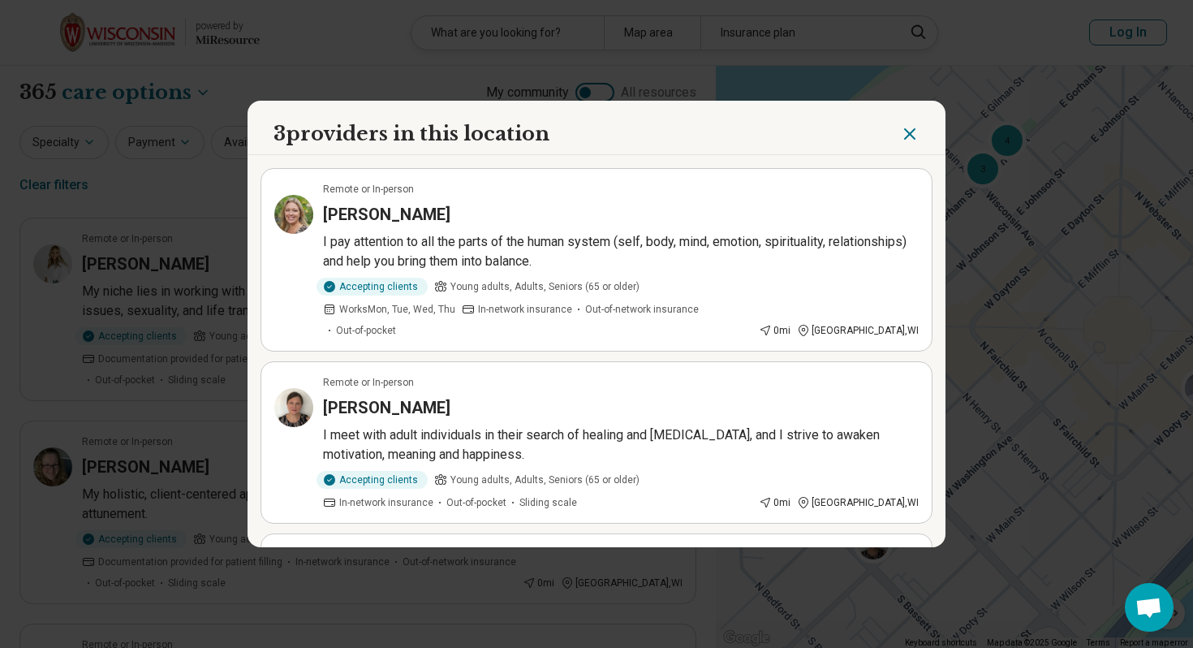
click at [374, 217] on h3 "Elizabeth Reeder" at bounding box center [386, 214] width 127 height 23
click at [912, 139] on icon "Close" at bounding box center [909, 133] width 19 height 19
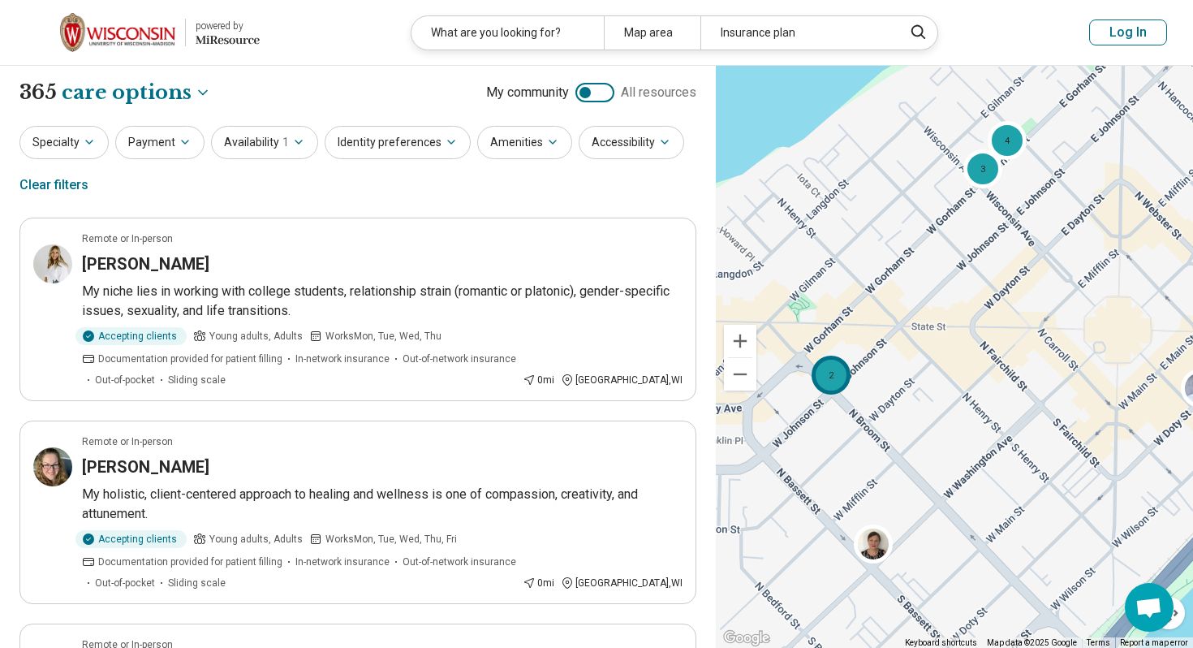
click at [830, 383] on div "2" at bounding box center [831, 374] width 39 height 39
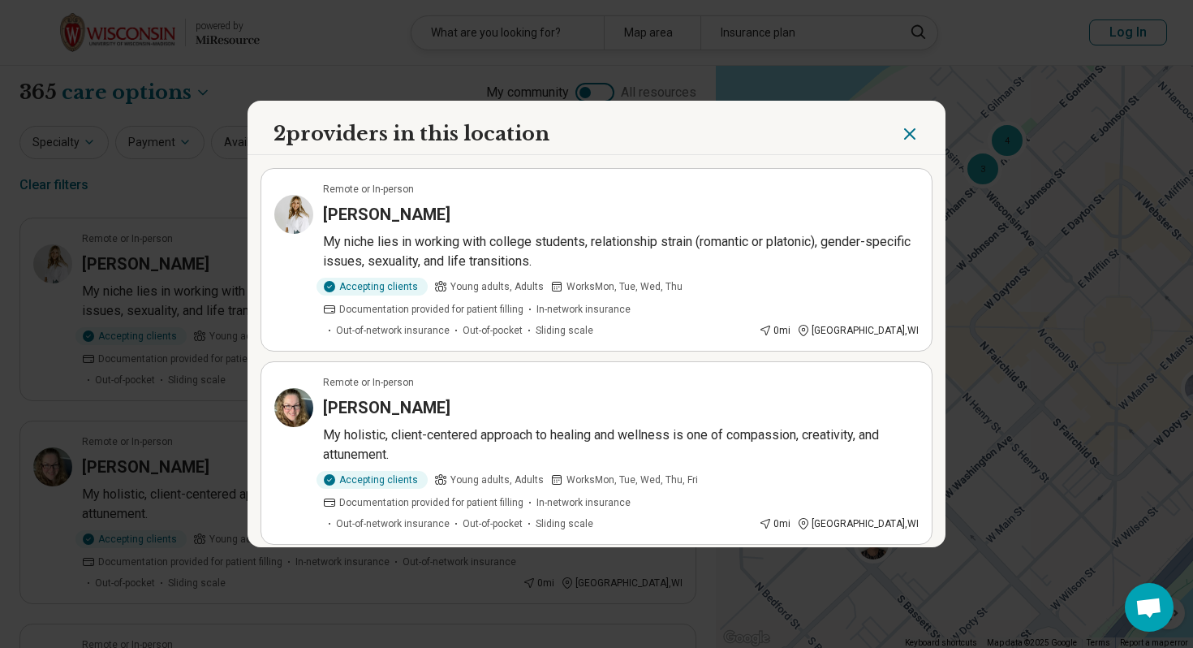
scroll to position [10, 0]
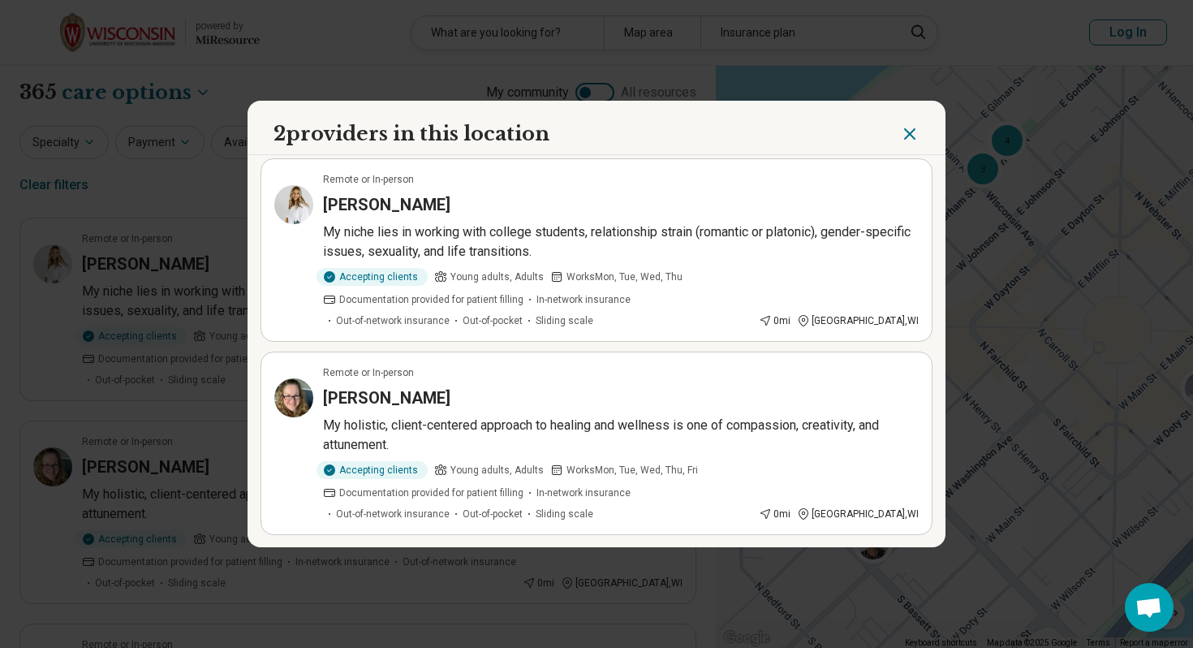
click at [914, 139] on icon "Close" at bounding box center [910, 134] width 10 height 10
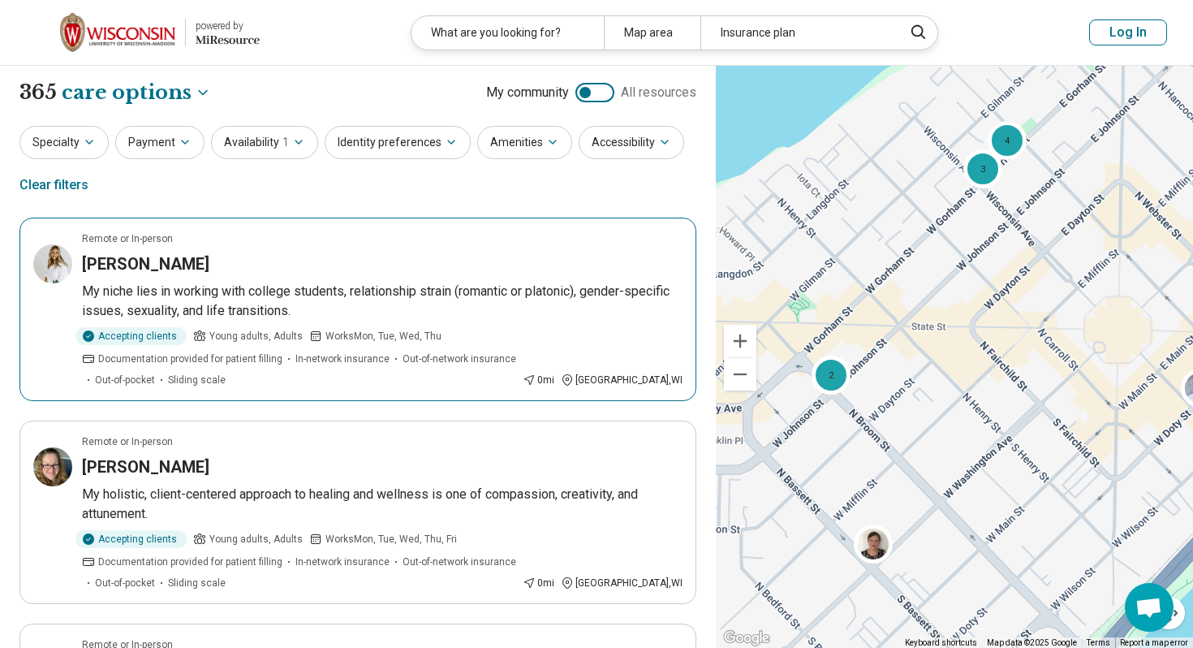
click at [115, 252] on article "Remote or In-person Victoria Lewis My niche lies in working with college studen…" at bounding box center [357, 309] width 677 height 183
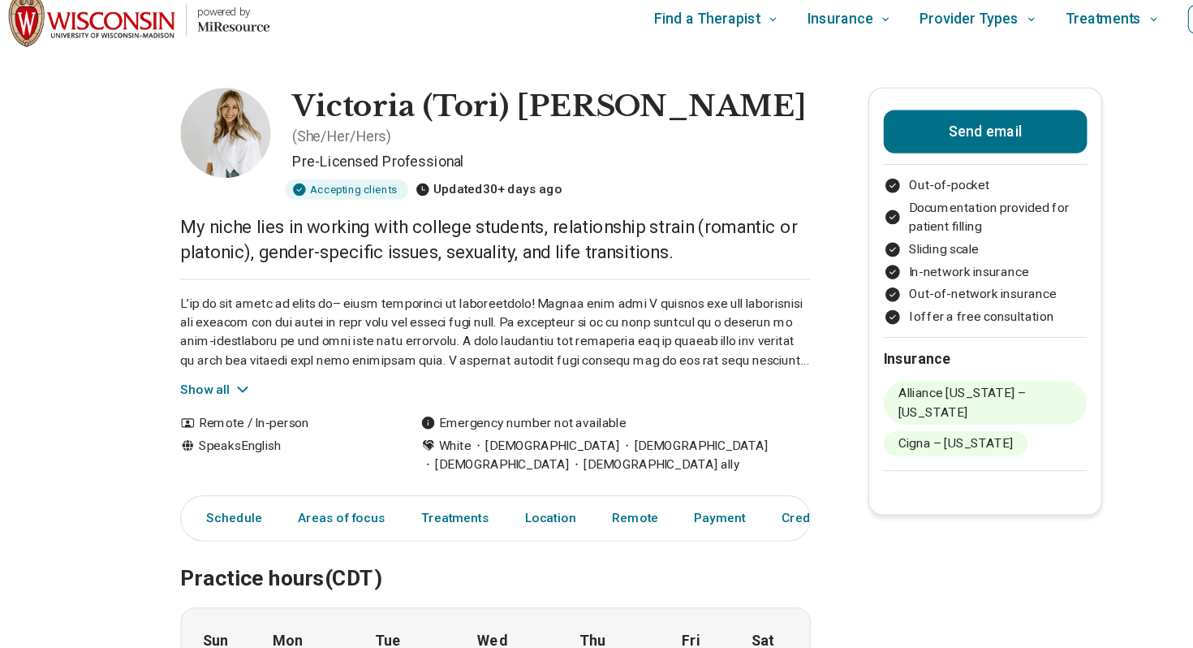
click at [234, 358] on icon at bounding box center [237, 366] width 16 height 16
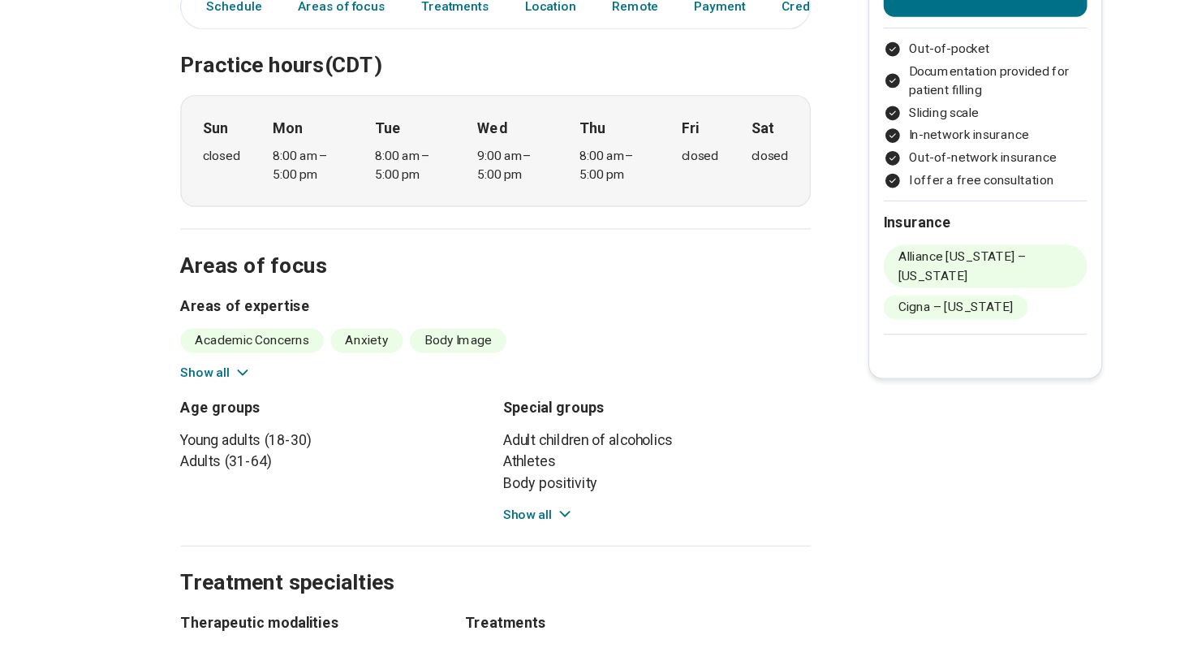
scroll to position [550, 0]
click at [233, 390] on icon at bounding box center [237, 398] width 16 height 16
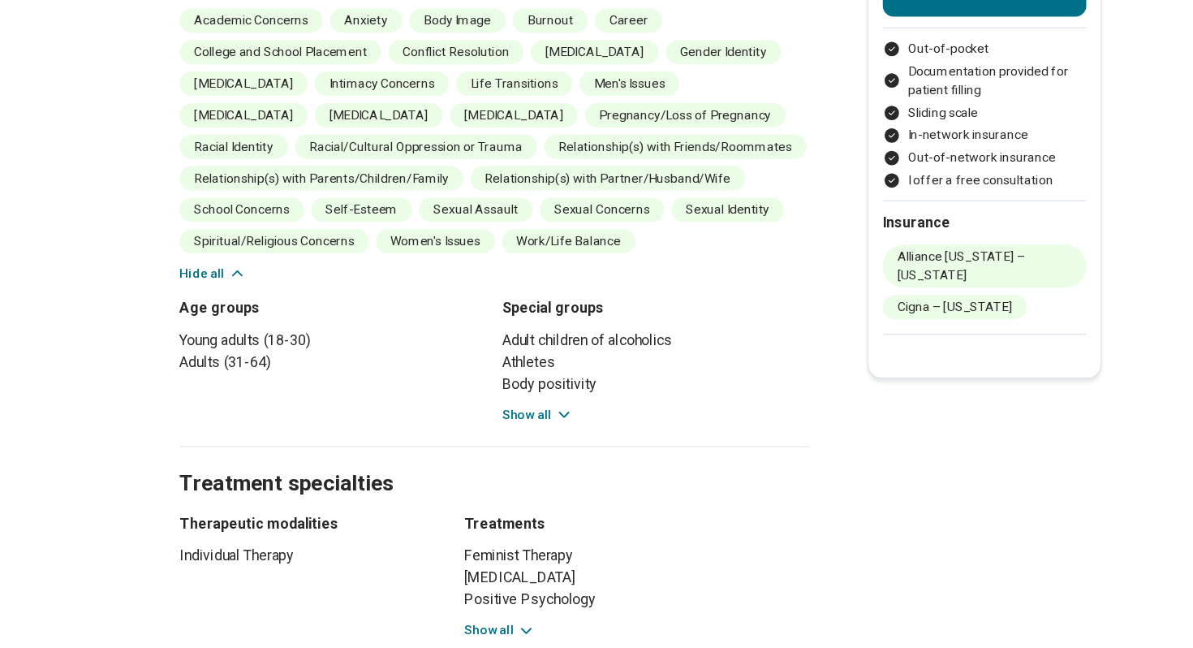
scroll to position [838, 0]
click at [513, 429] on button "Show all" at bounding box center [504, 437] width 64 height 17
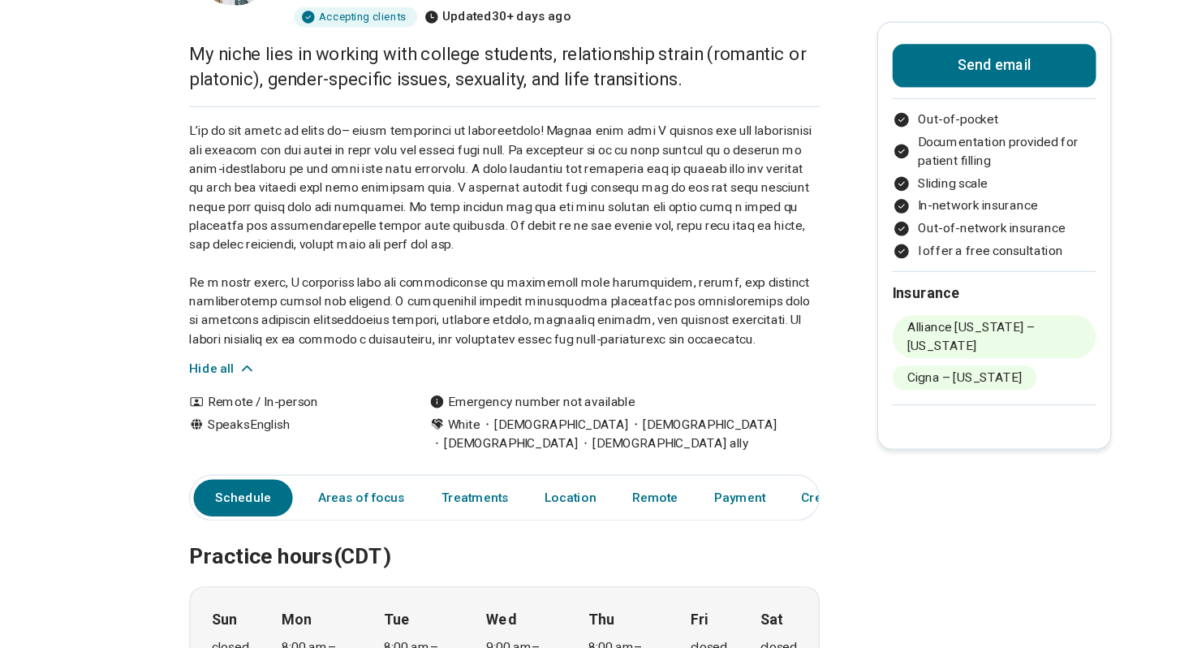
scroll to position [0, 0]
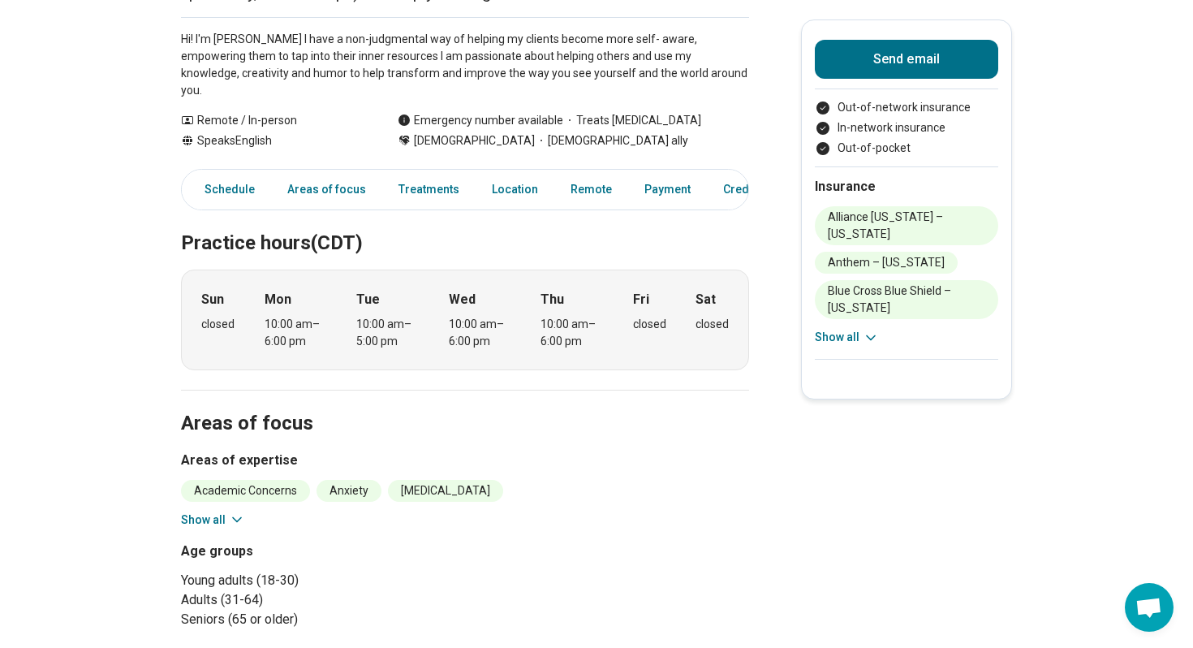
scroll to position [359, 0]
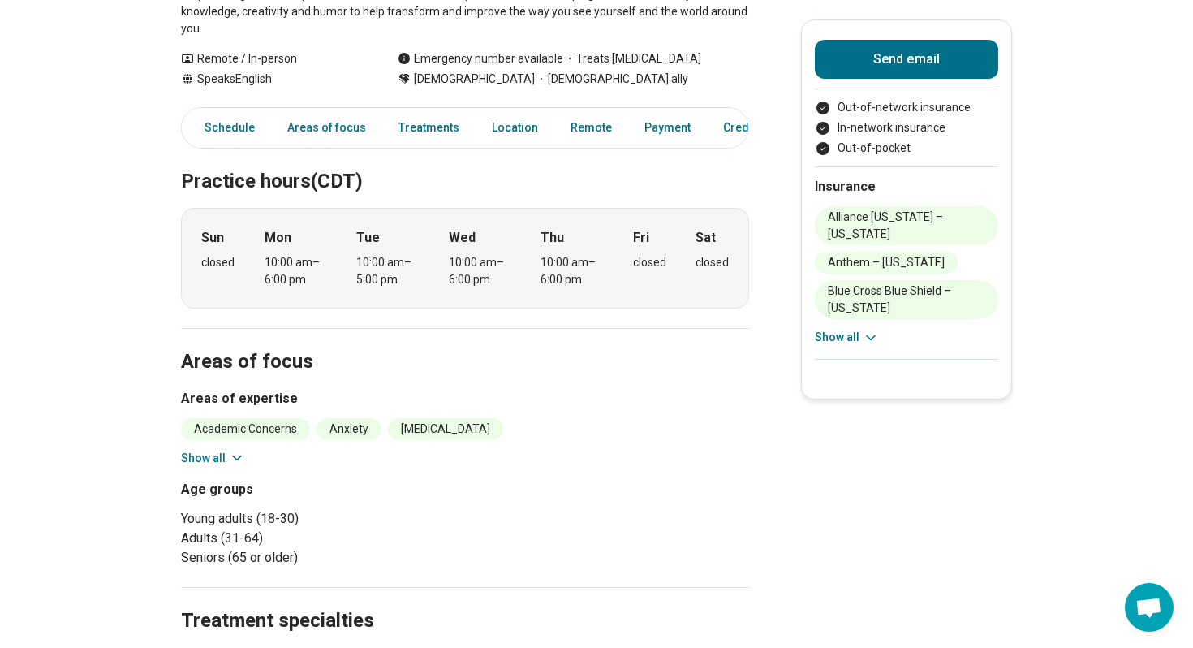
click at [233, 456] on icon at bounding box center [237, 458] width 8 height 4
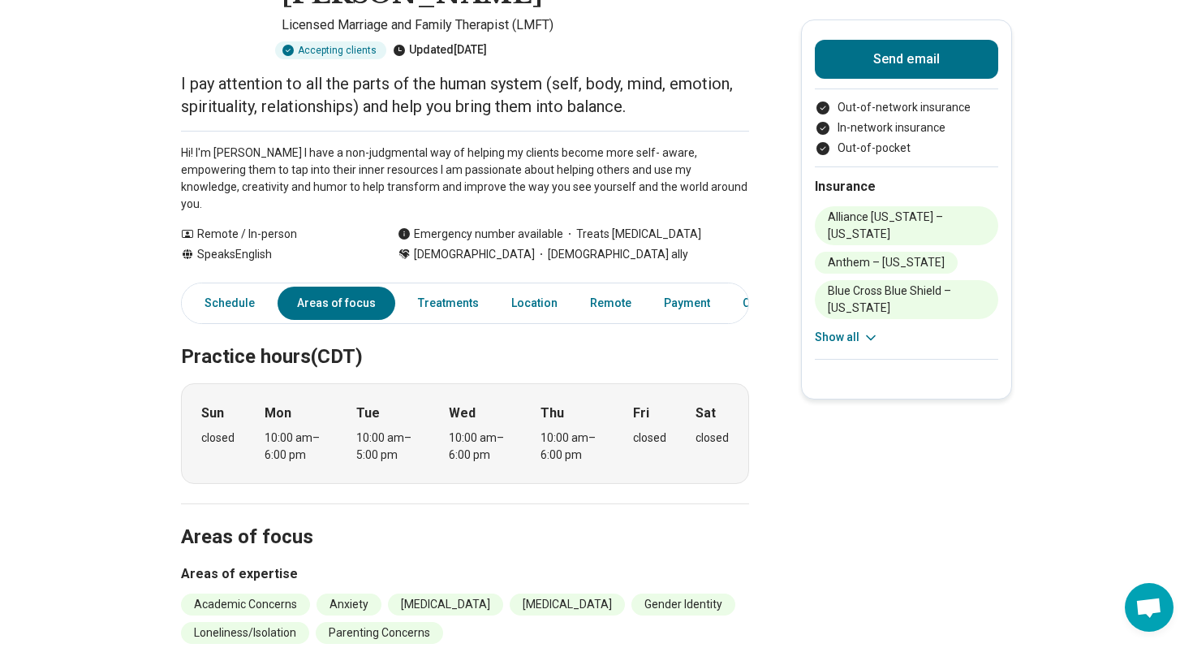
scroll to position [0, 0]
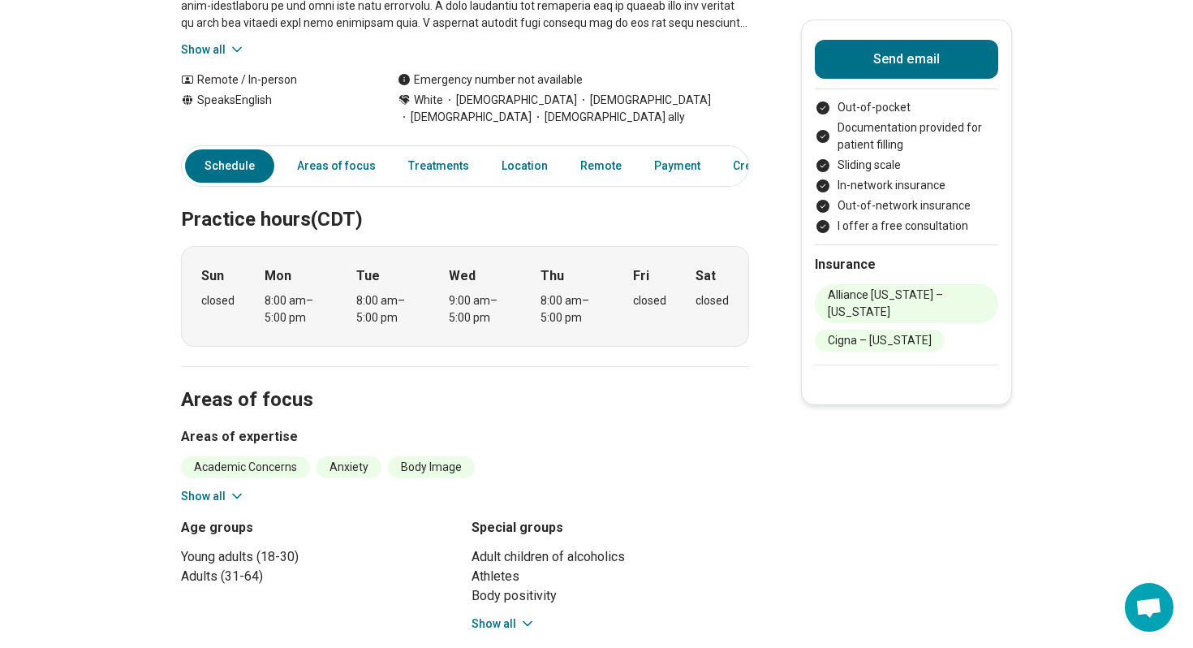
scroll to position [317, 0]
